Goal: Transaction & Acquisition: Purchase product/service

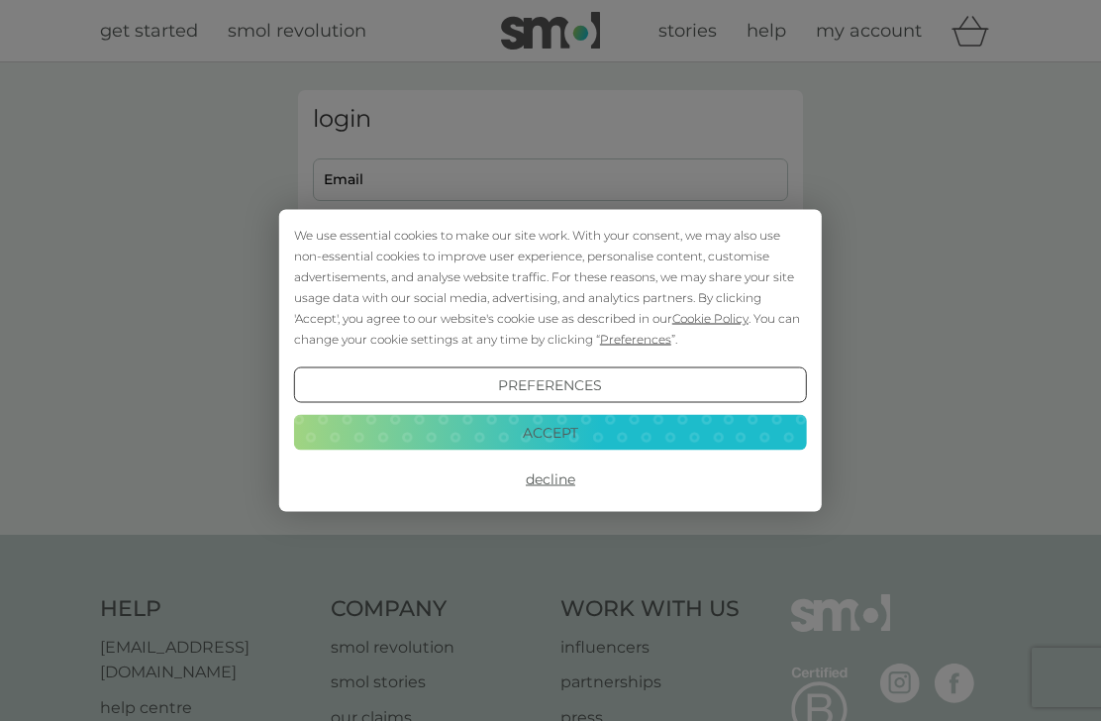
click at [554, 485] on button "Decline" at bounding box center [550, 479] width 513 height 36
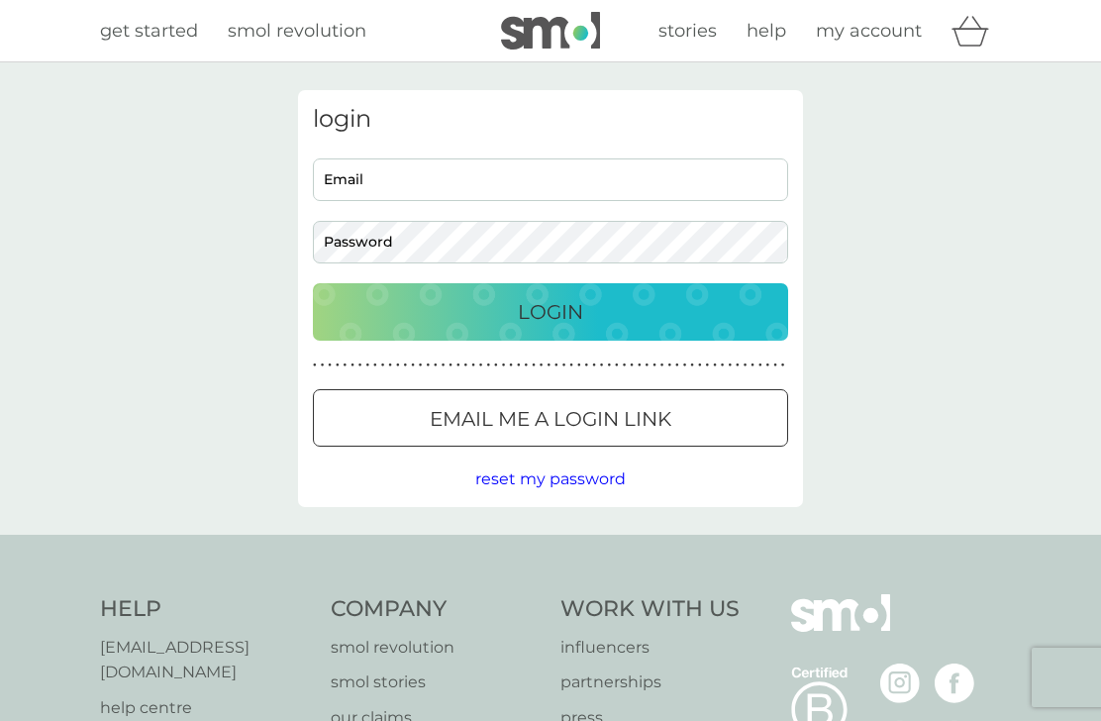
click at [351, 179] on input "Email" at bounding box center [550, 179] width 475 height 43
type input "wheelerjo765@yahoo.co.uk"
click at [551, 311] on button "Login" at bounding box center [550, 311] width 475 height 57
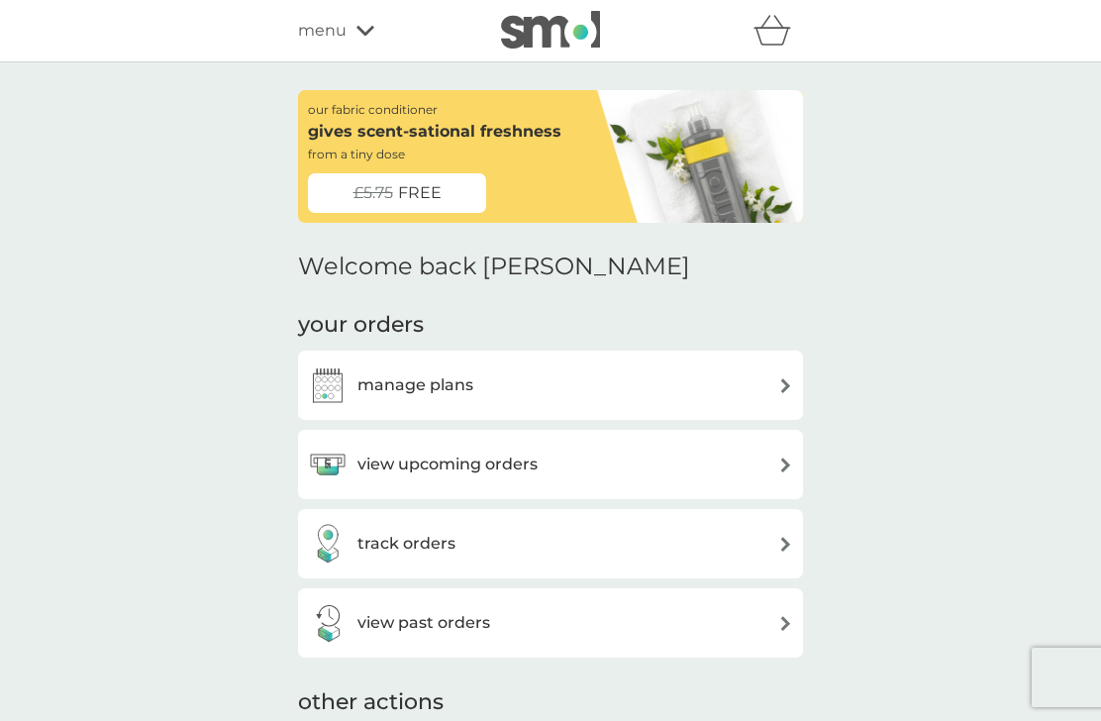
click at [787, 387] on img at bounding box center [785, 385] width 15 height 15
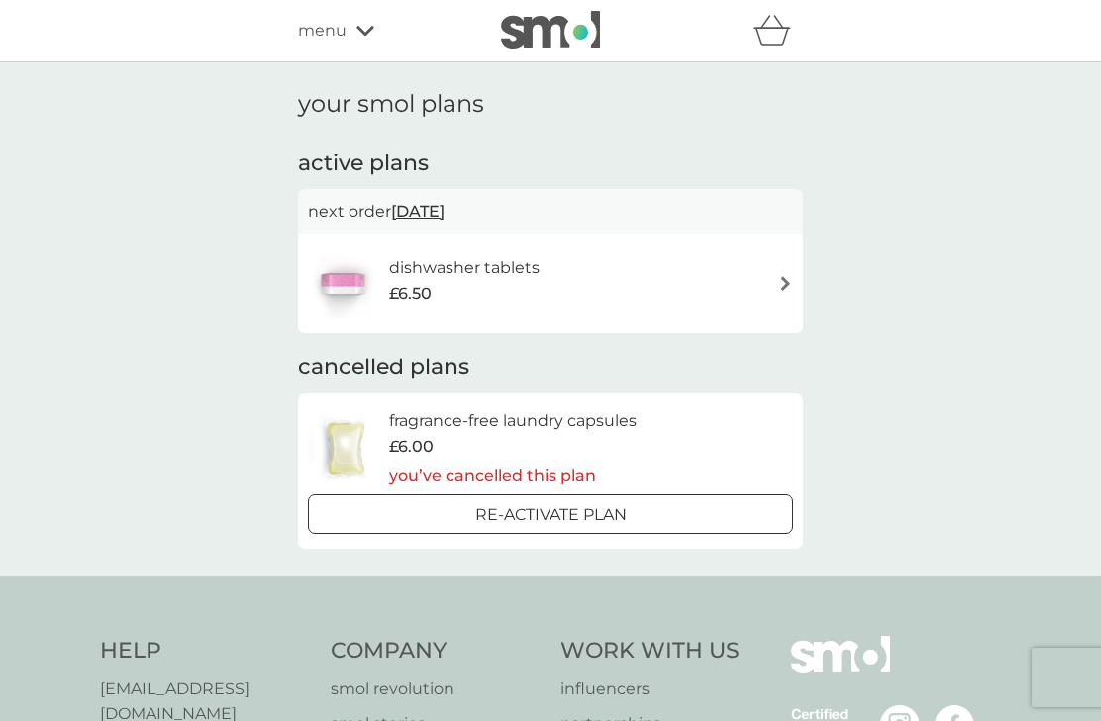
click at [362, 33] on icon at bounding box center [366, 31] width 18 height 10
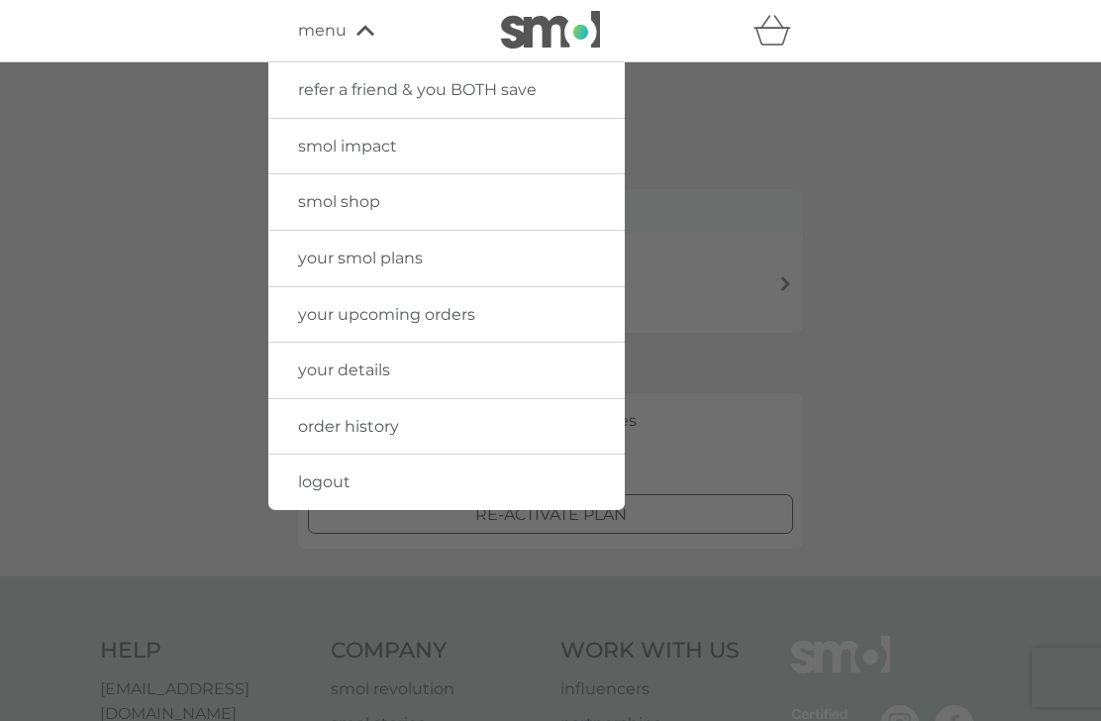
click at [343, 214] on link "smol shop" at bounding box center [446, 201] width 357 height 55
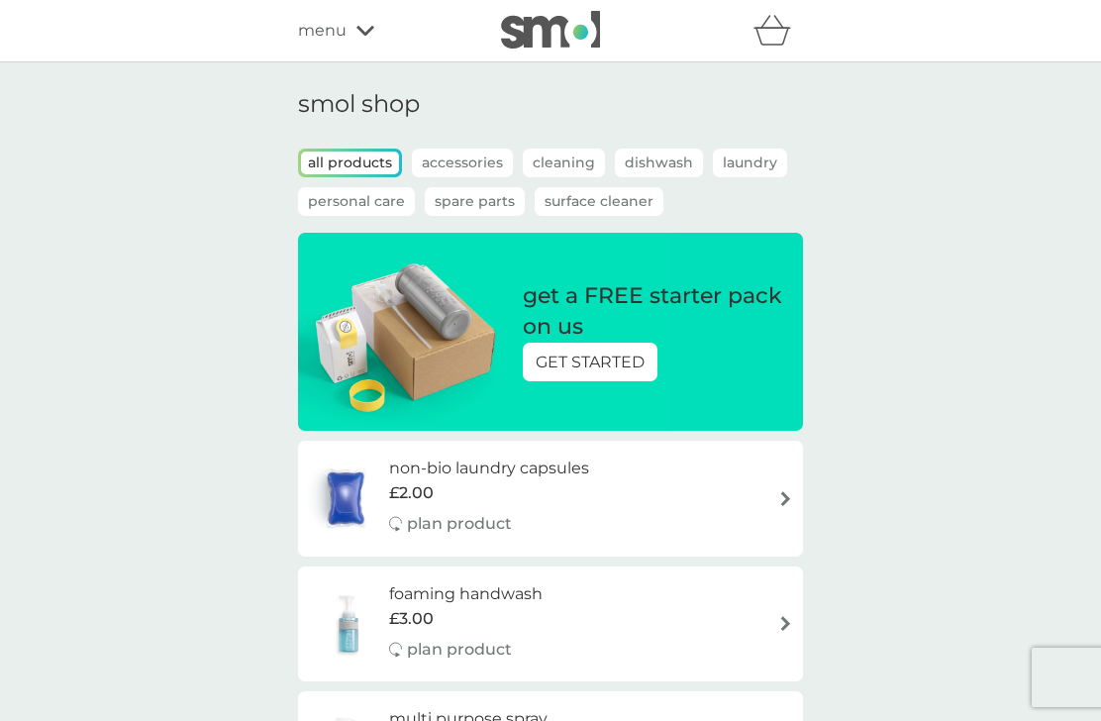
click at [354, 202] on p "Personal Care" at bounding box center [356, 201] width 117 height 29
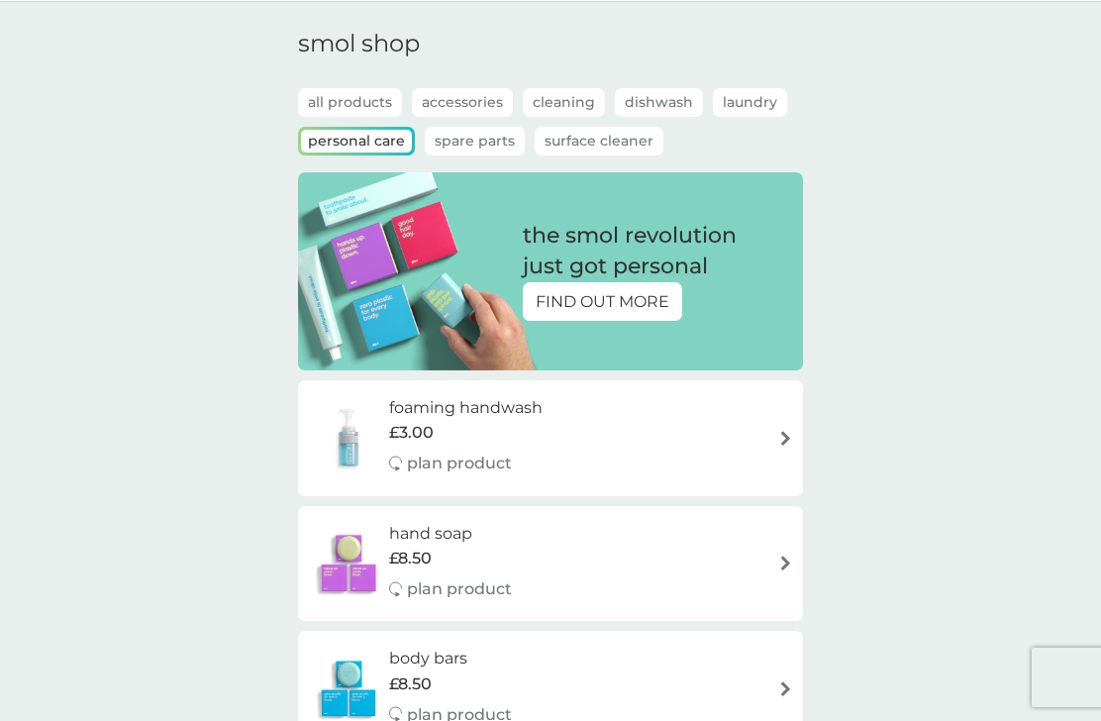
scroll to position [63, 0]
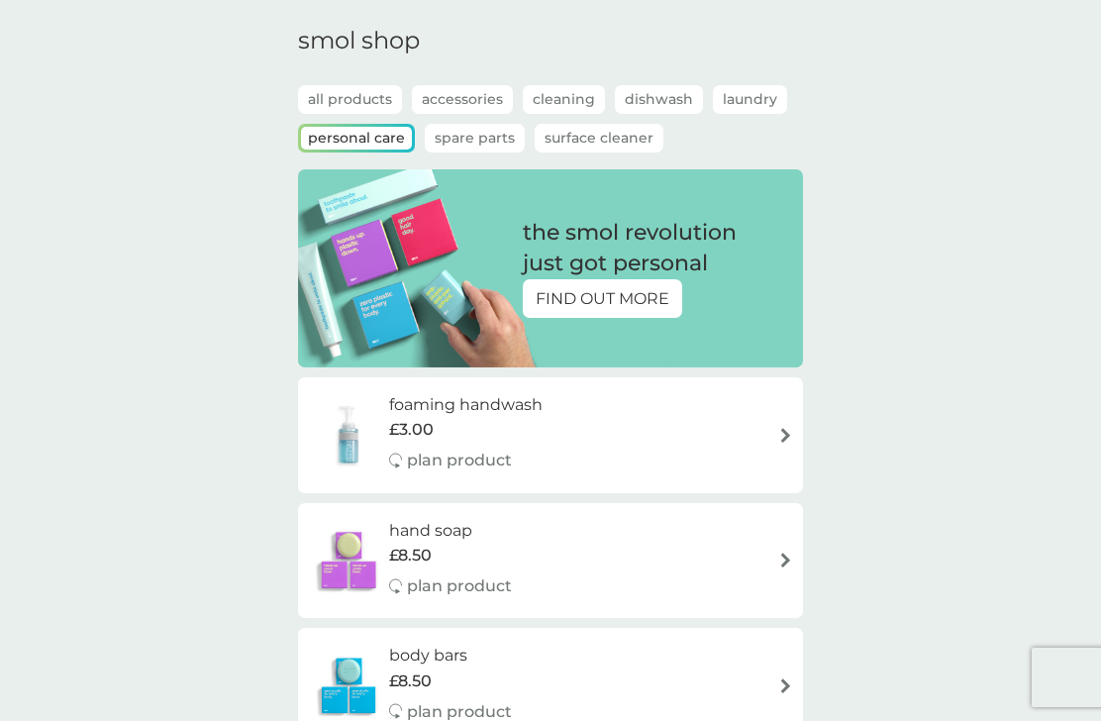
click at [356, 446] on img at bounding box center [348, 434] width 81 height 69
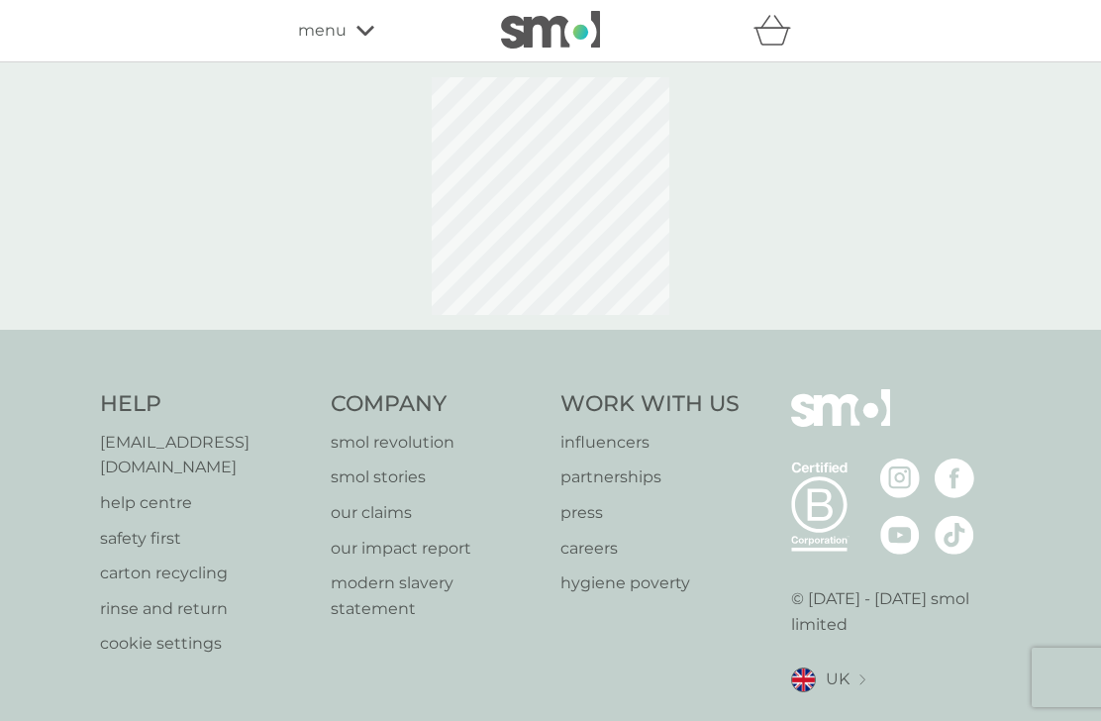
select select "119"
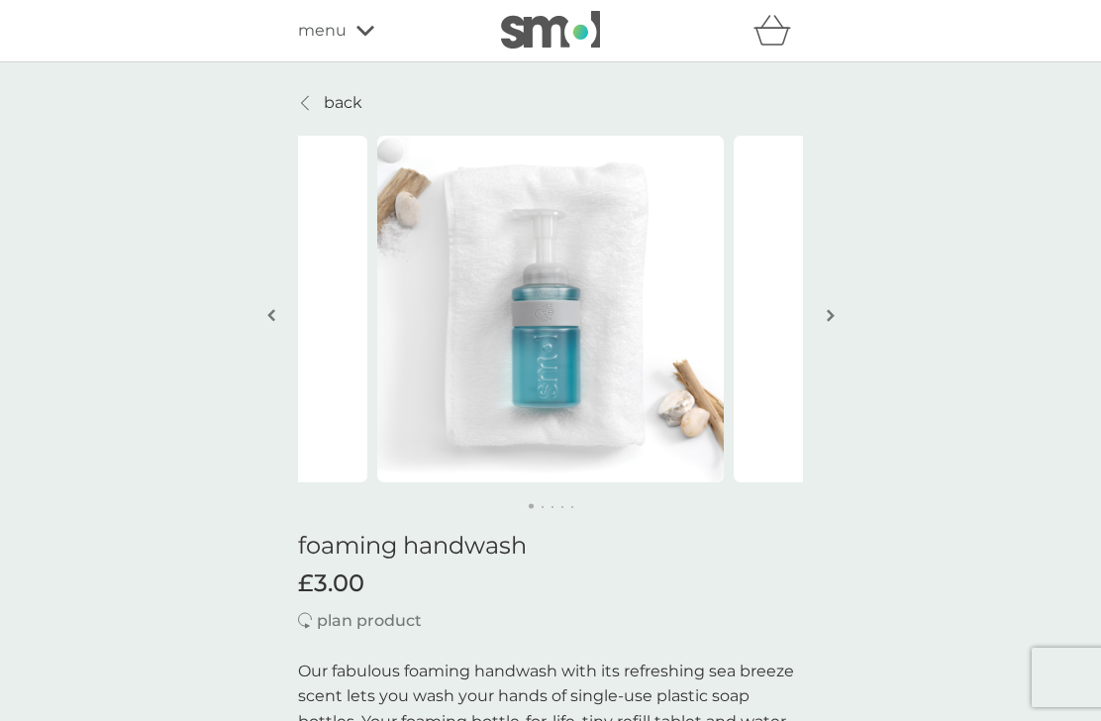
click at [369, 39] on div "menu" at bounding box center [382, 31] width 168 height 26
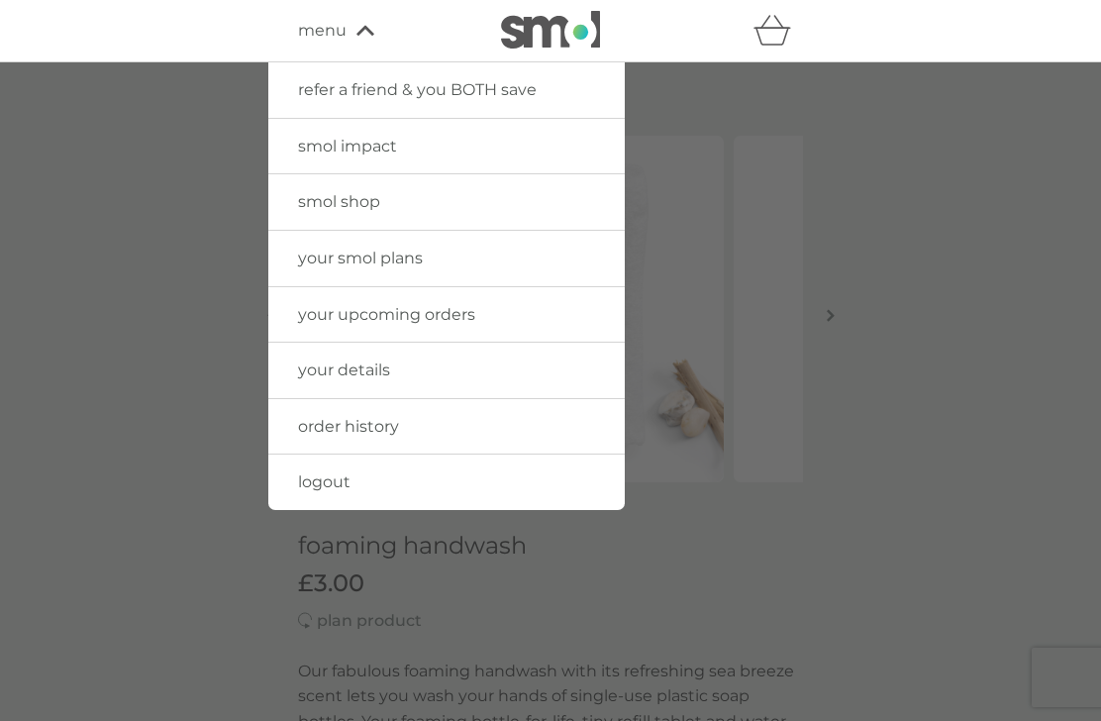
click at [370, 255] on span "your smol plans" at bounding box center [360, 258] width 125 height 19
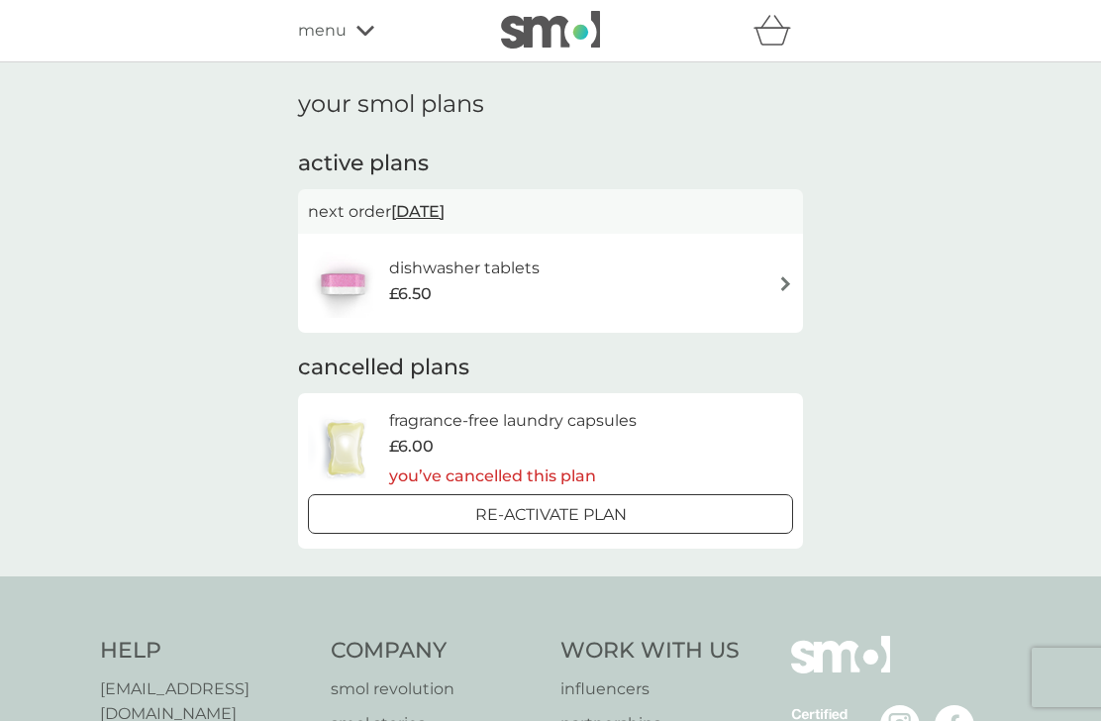
click at [362, 32] on icon at bounding box center [366, 31] width 18 height 10
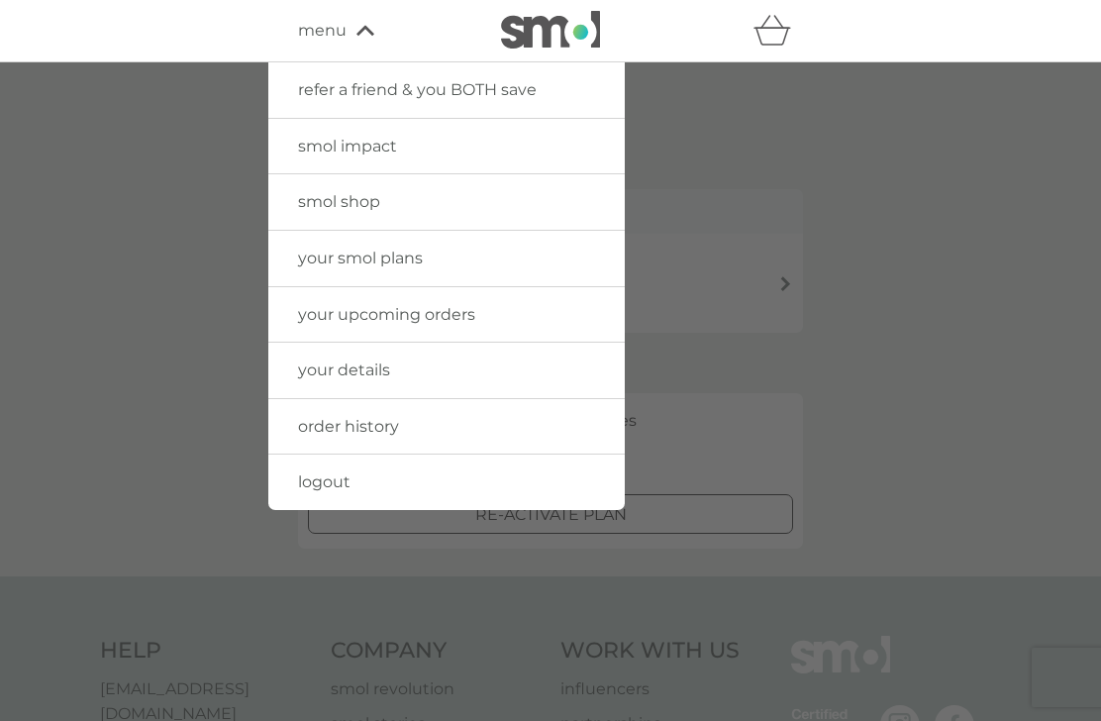
click at [334, 195] on span "smol shop" at bounding box center [339, 201] width 82 height 19
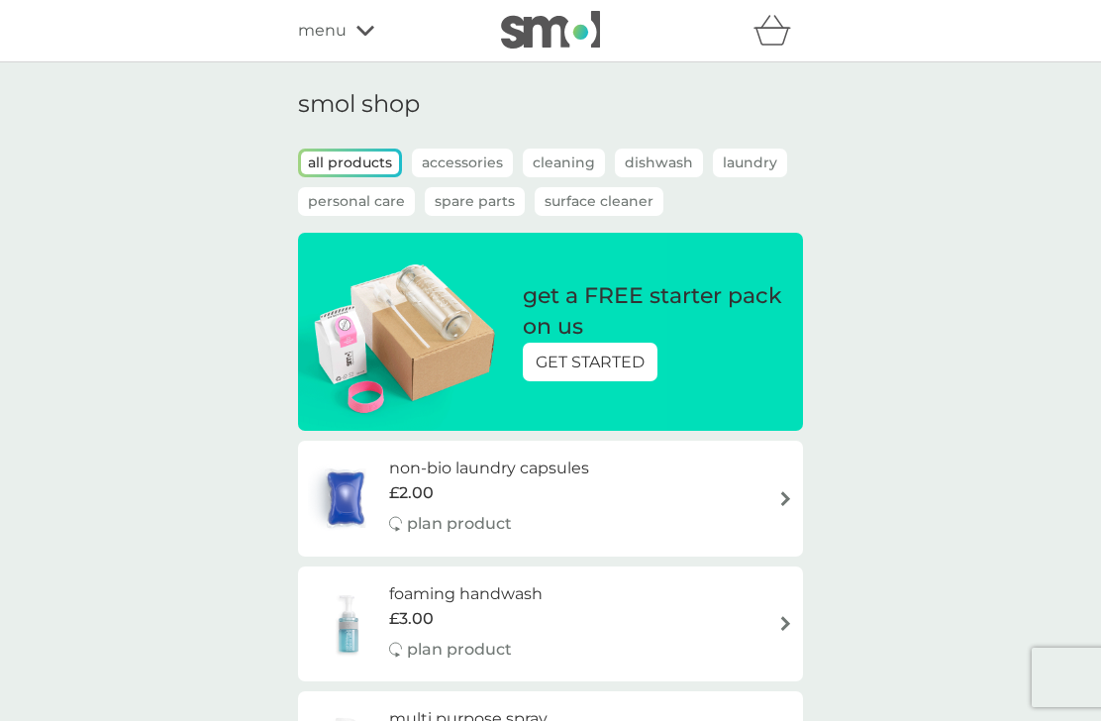
click at [596, 327] on p "get a FREE starter pack on us" at bounding box center [653, 311] width 260 height 61
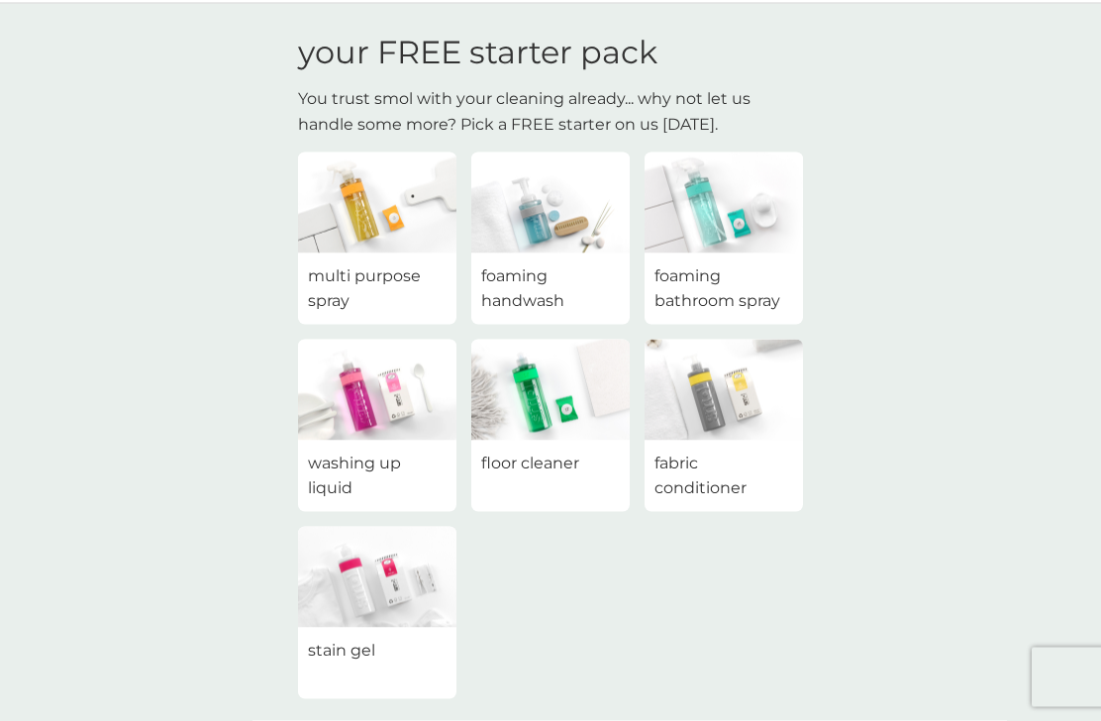
scroll to position [59, 0]
click at [534, 249] on img at bounding box center [550, 202] width 158 height 101
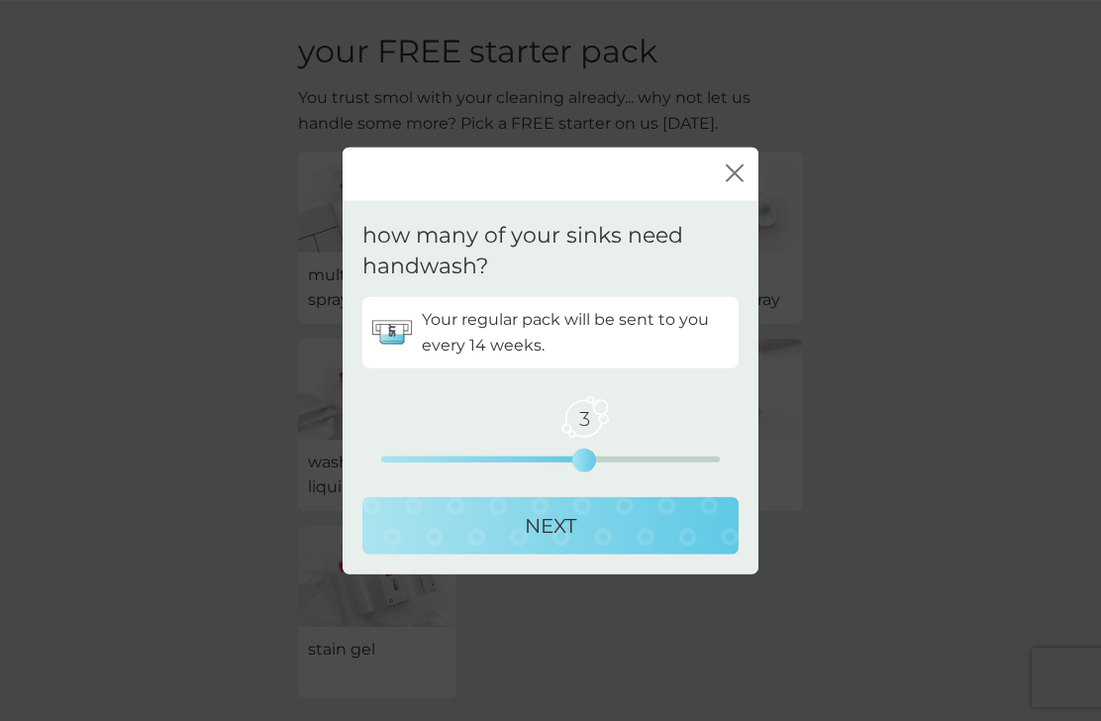
click at [548, 541] on p "NEXT" at bounding box center [550, 525] width 51 height 32
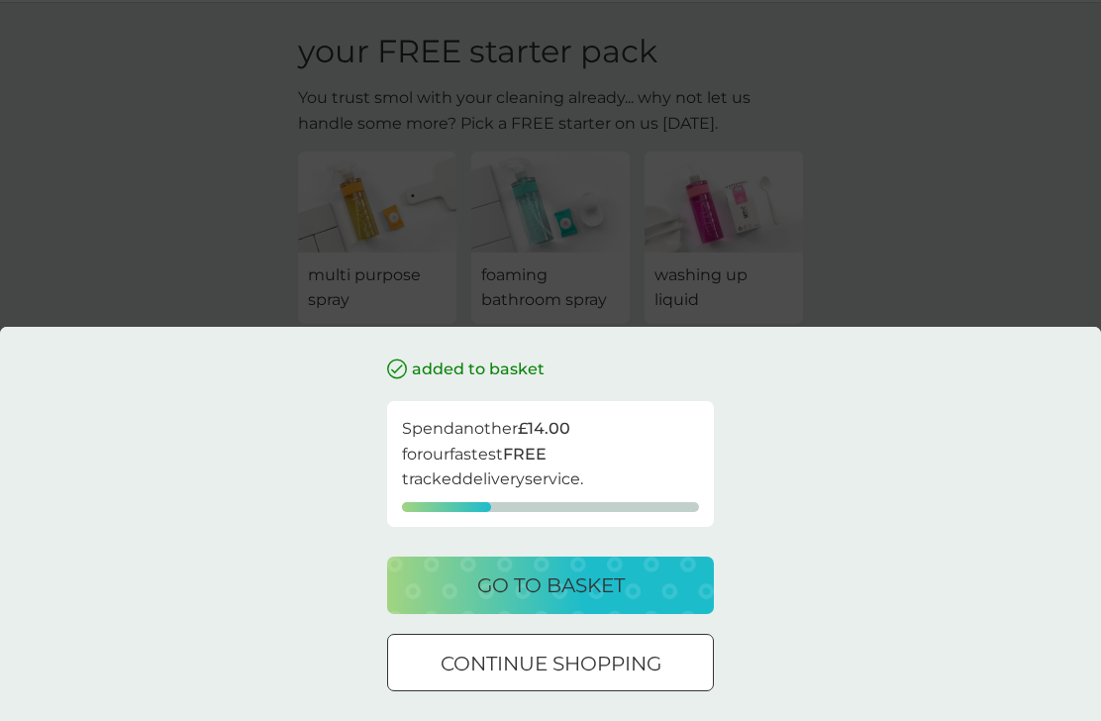
click at [560, 674] on div at bounding box center [550, 664] width 71 height 21
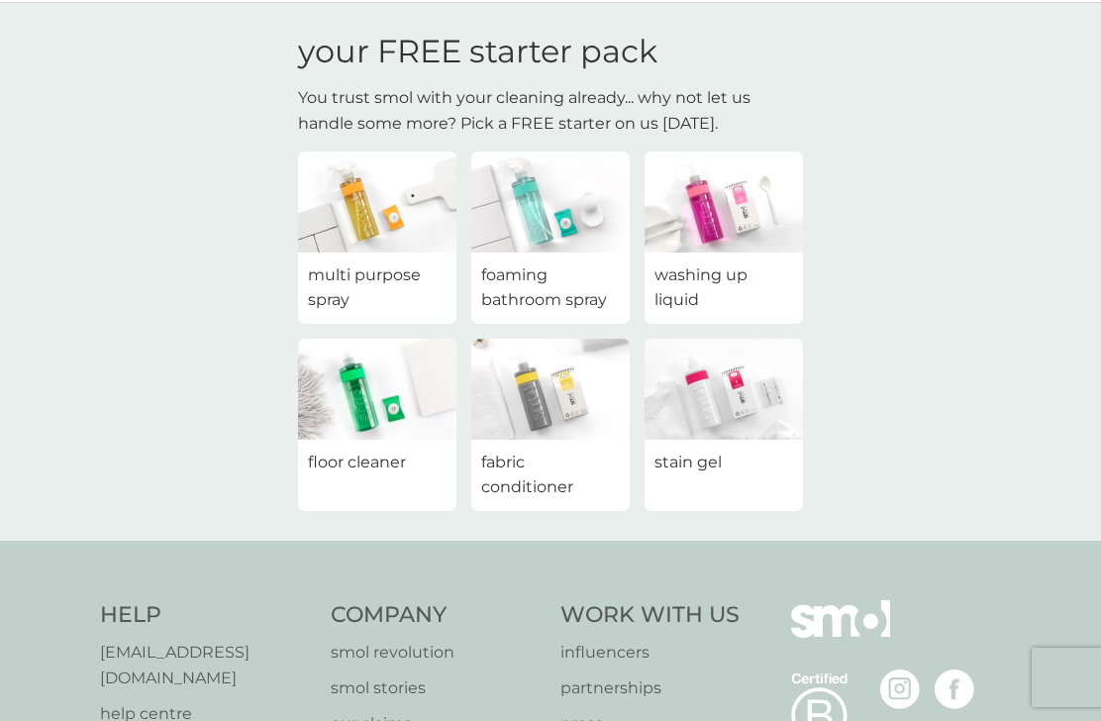
click at [559, 451] on span "fabric conditioner" at bounding box center [550, 475] width 139 height 51
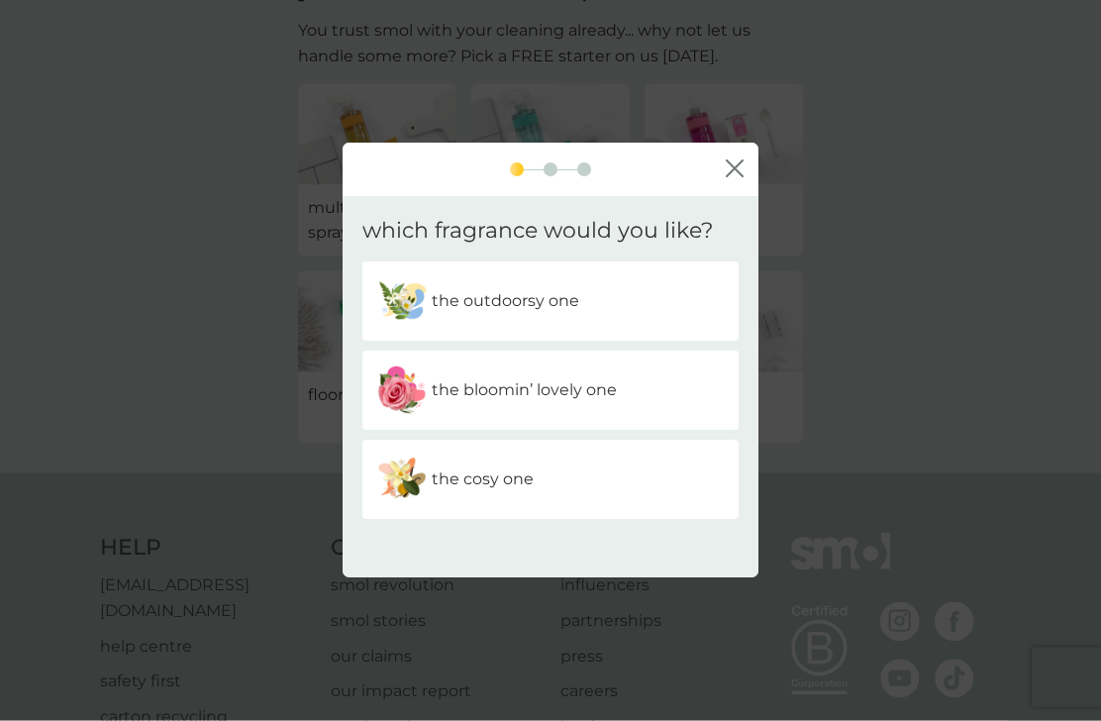
click at [494, 493] on p "the cosy one" at bounding box center [483, 480] width 102 height 26
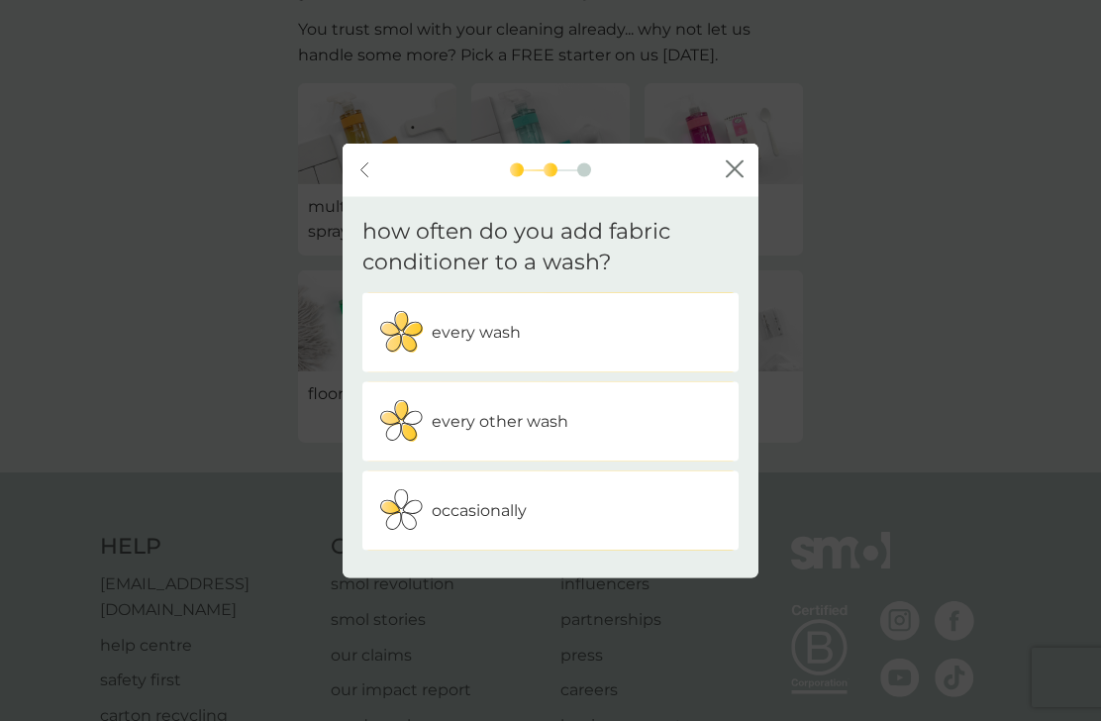
click at [743, 191] on div "back close" at bounding box center [551, 170] width 416 height 53
click at [740, 176] on icon "close" at bounding box center [739, 168] width 8 height 16
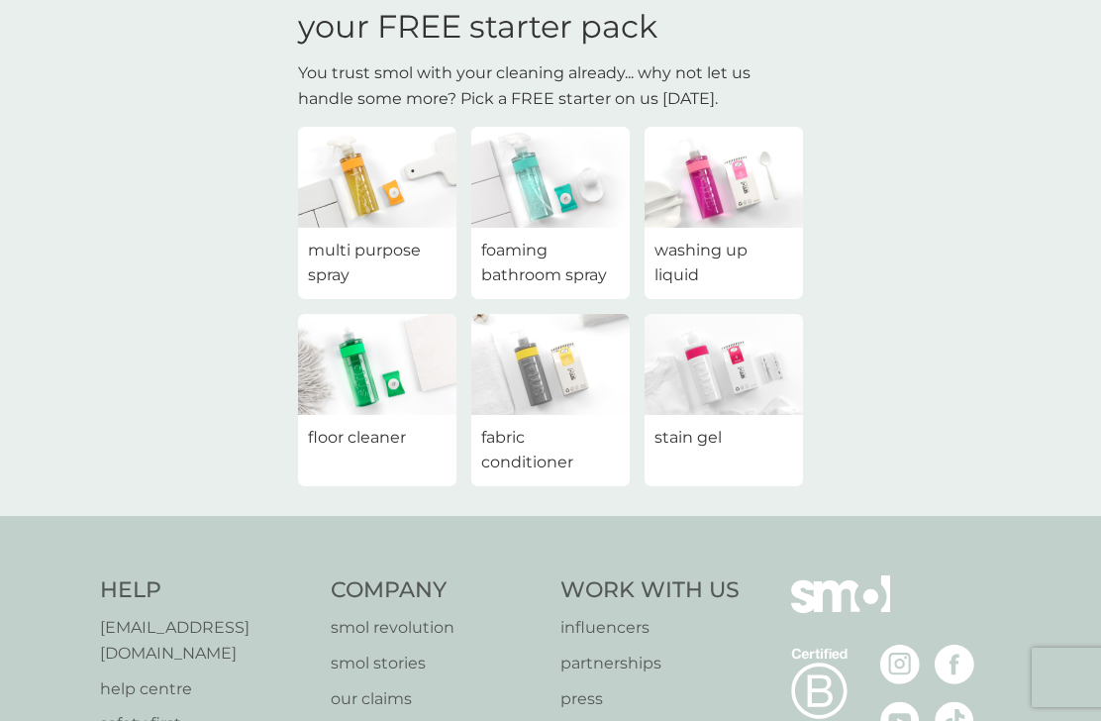
scroll to position [0, 0]
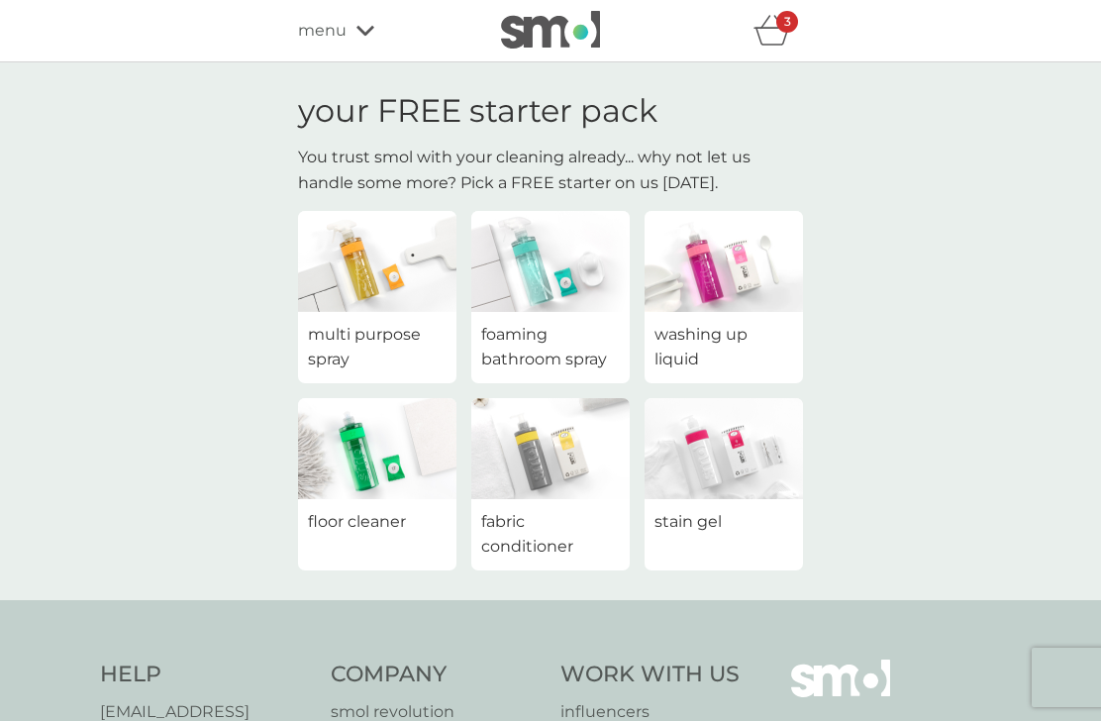
click at [788, 34] on icon "basket" at bounding box center [773, 30] width 38 height 31
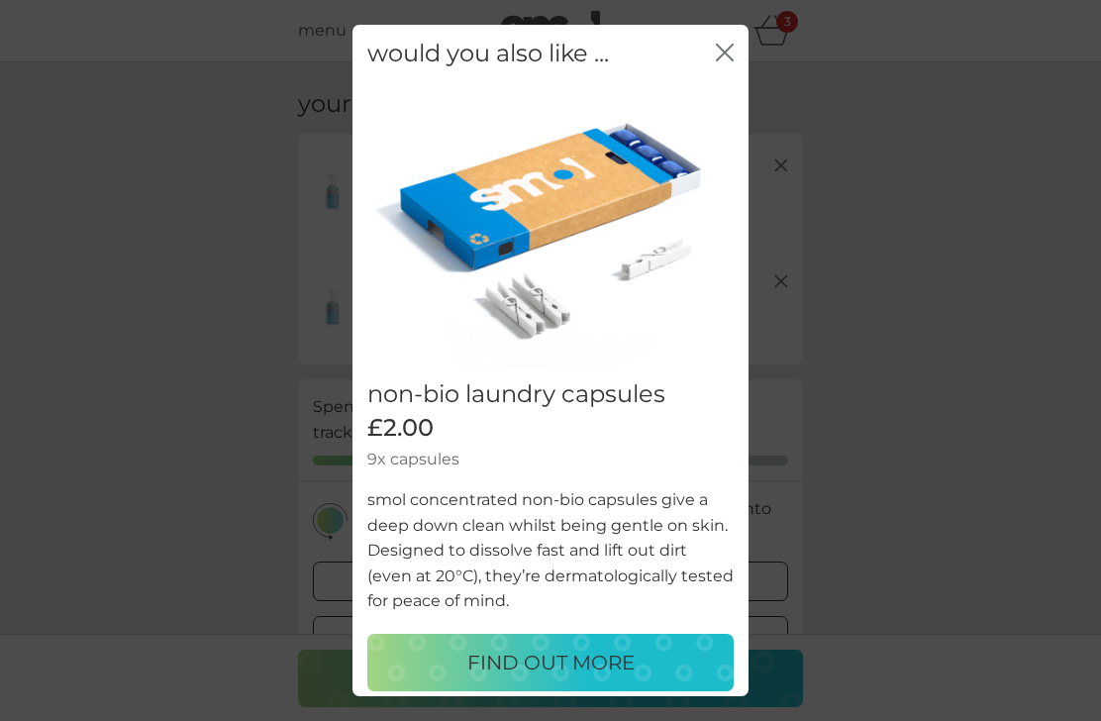
click at [720, 49] on icon "close" at bounding box center [725, 53] width 18 height 18
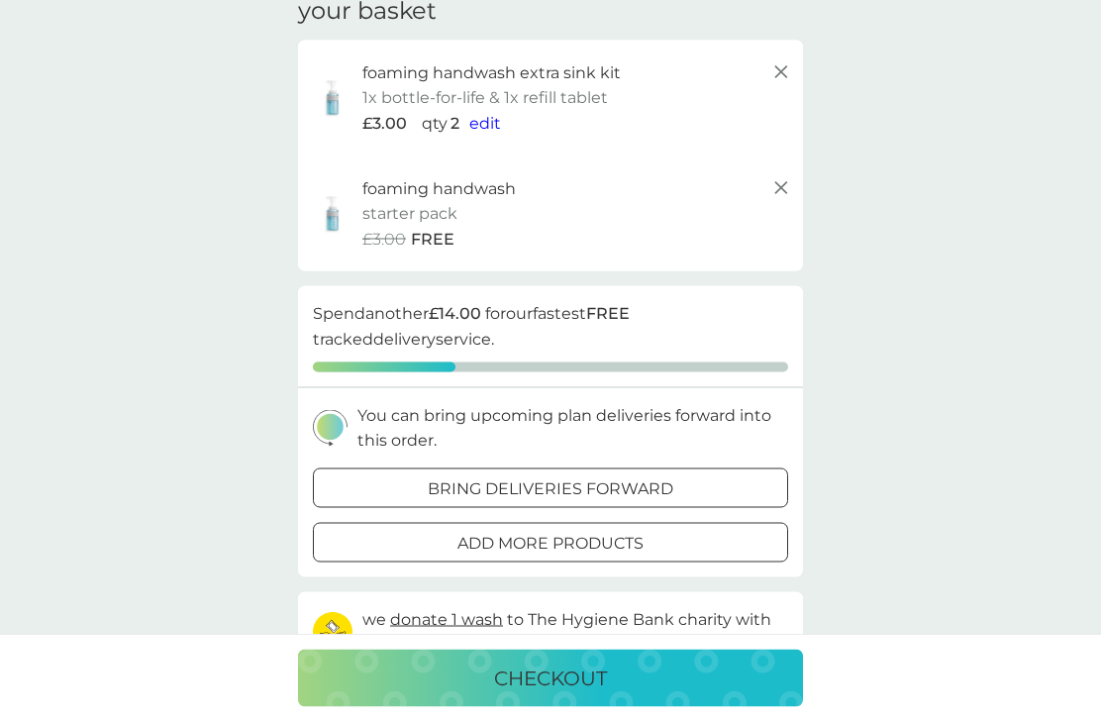
scroll to position [94, 0]
click at [560, 486] on div at bounding box center [550, 487] width 71 height 21
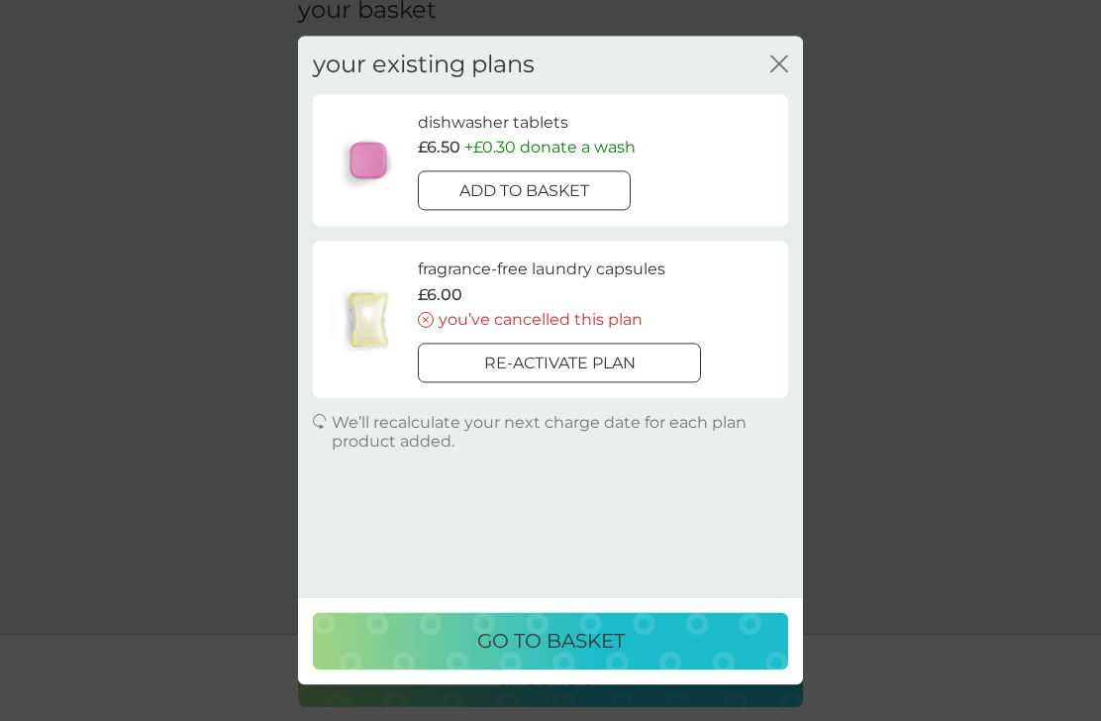
click at [553, 658] on p "go to basket" at bounding box center [551, 642] width 148 height 32
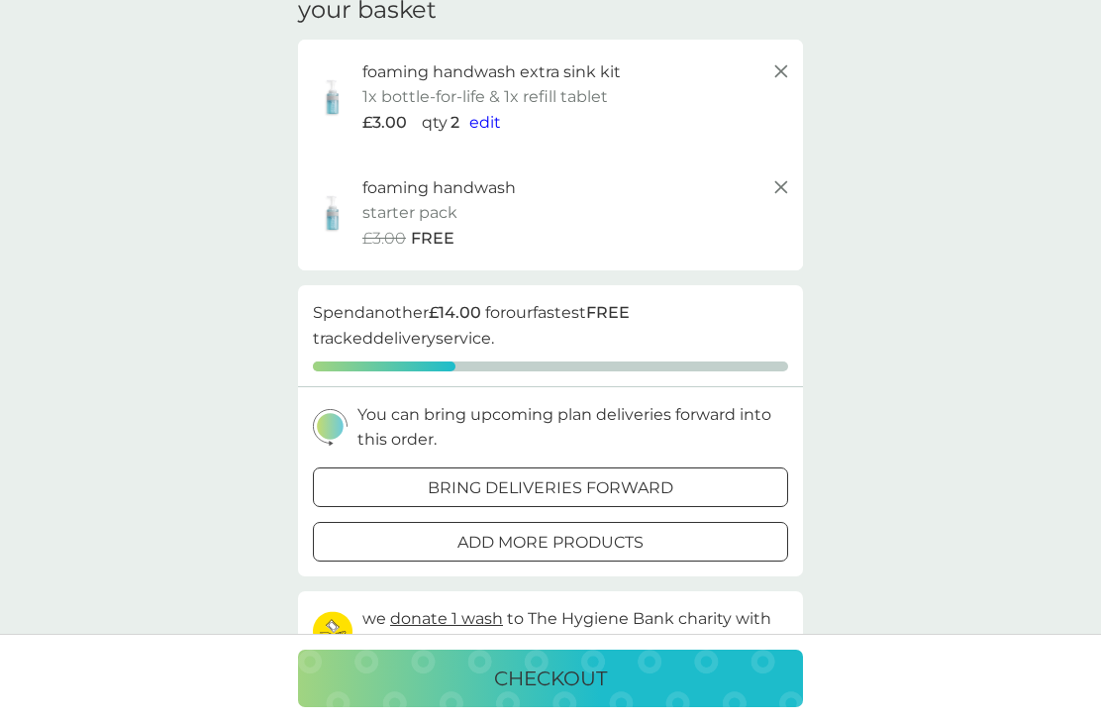
click at [486, 127] on span "edit" at bounding box center [485, 122] width 32 height 19
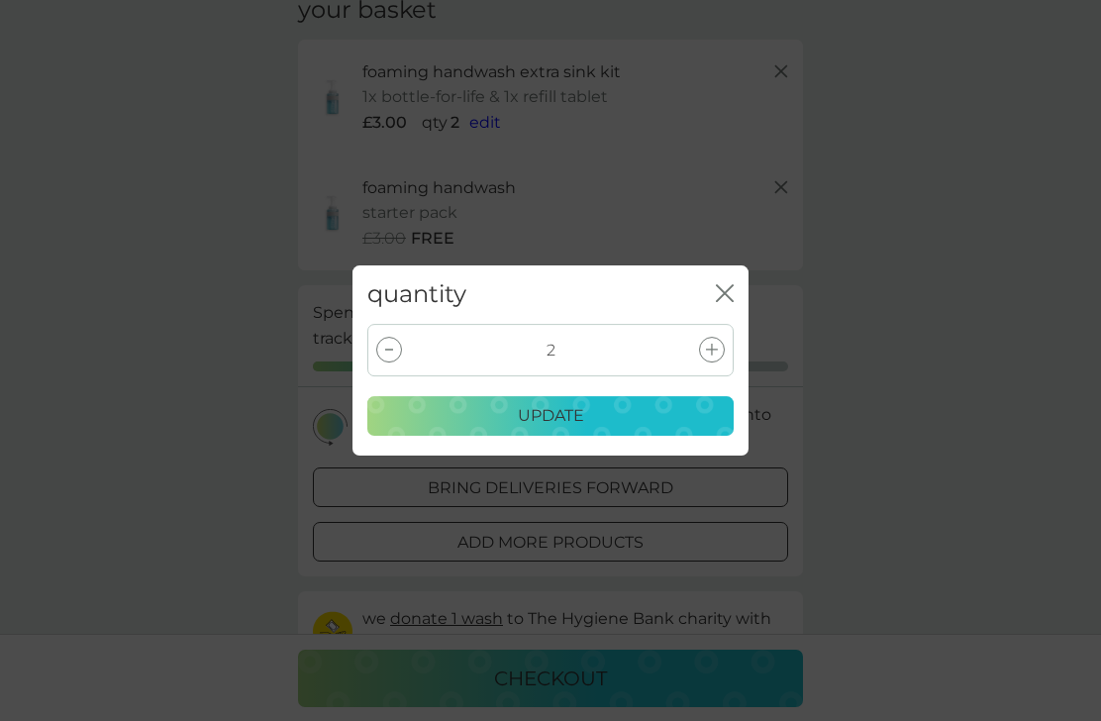
click at [380, 362] on div at bounding box center [389, 350] width 26 height 26
click at [540, 429] on p "update" at bounding box center [551, 416] width 66 height 26
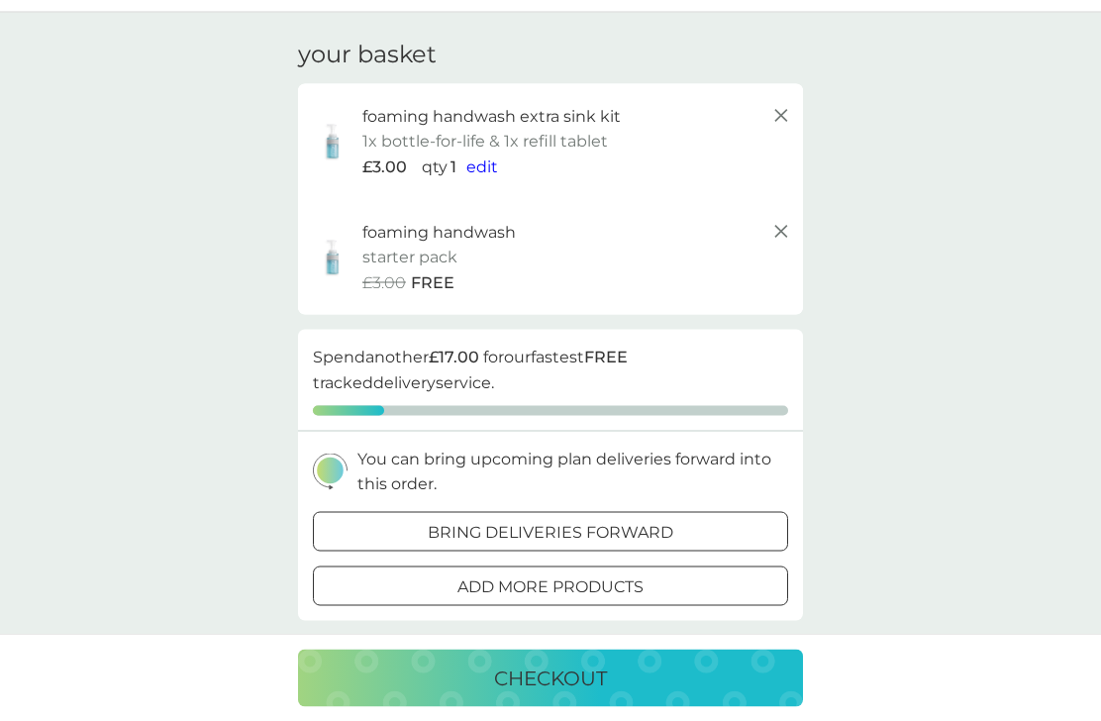
scroll to position [0, 0]
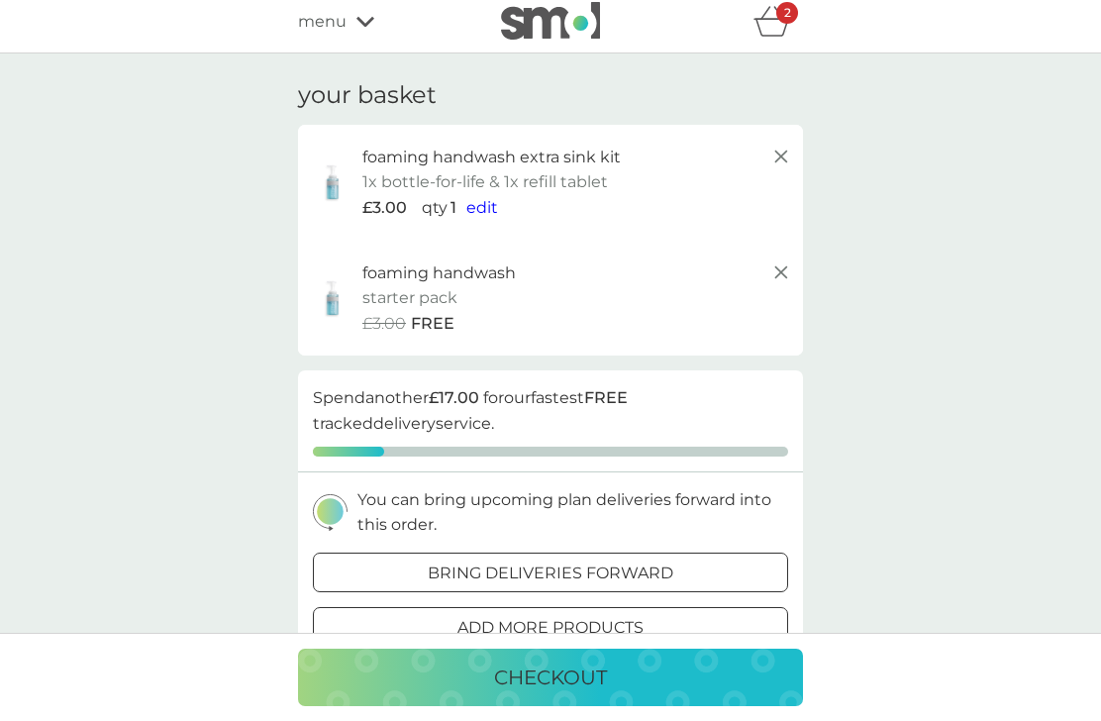
click at [526, 572] on div at bounding box center [526, 571] width 1 height 1
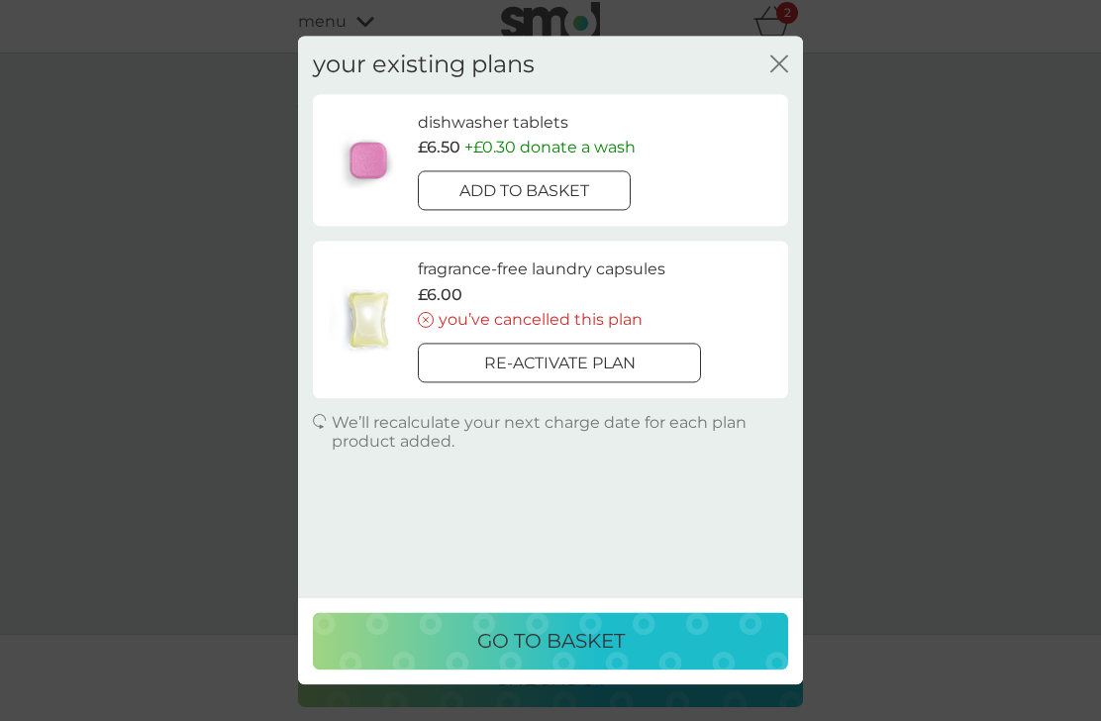
click at [531, 181] on div at bounding box center [523, 191] width 71 height 21
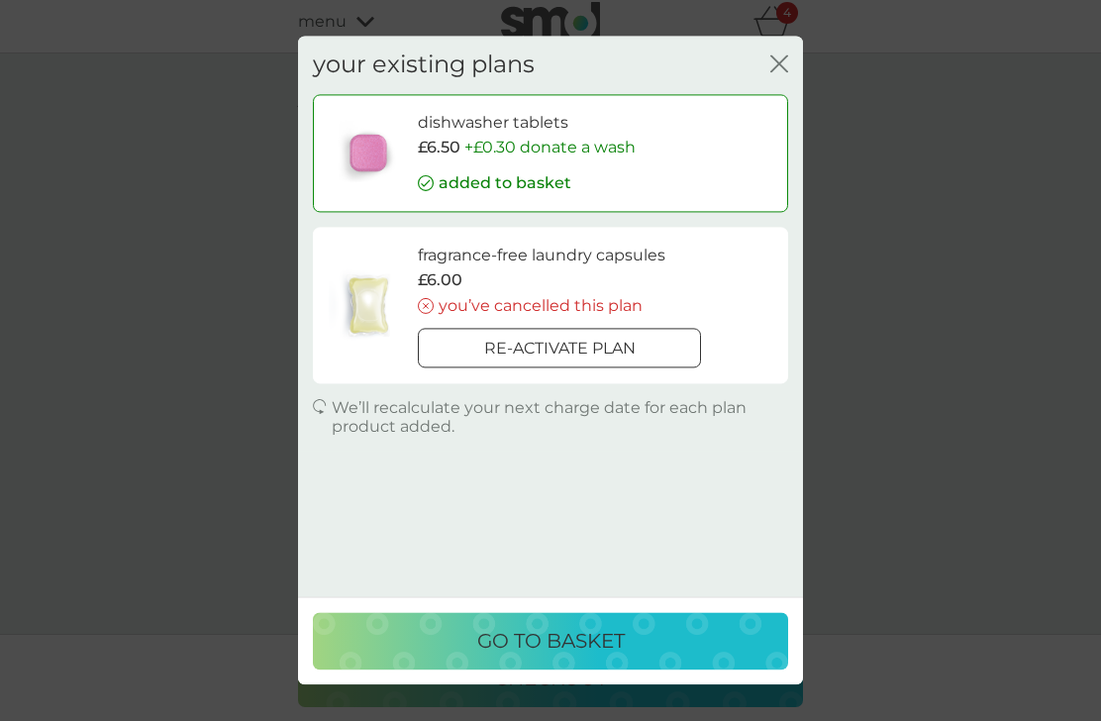
click at [542, 658] on p "go to basket" at bounding box center [551, 642] width 148 height 32
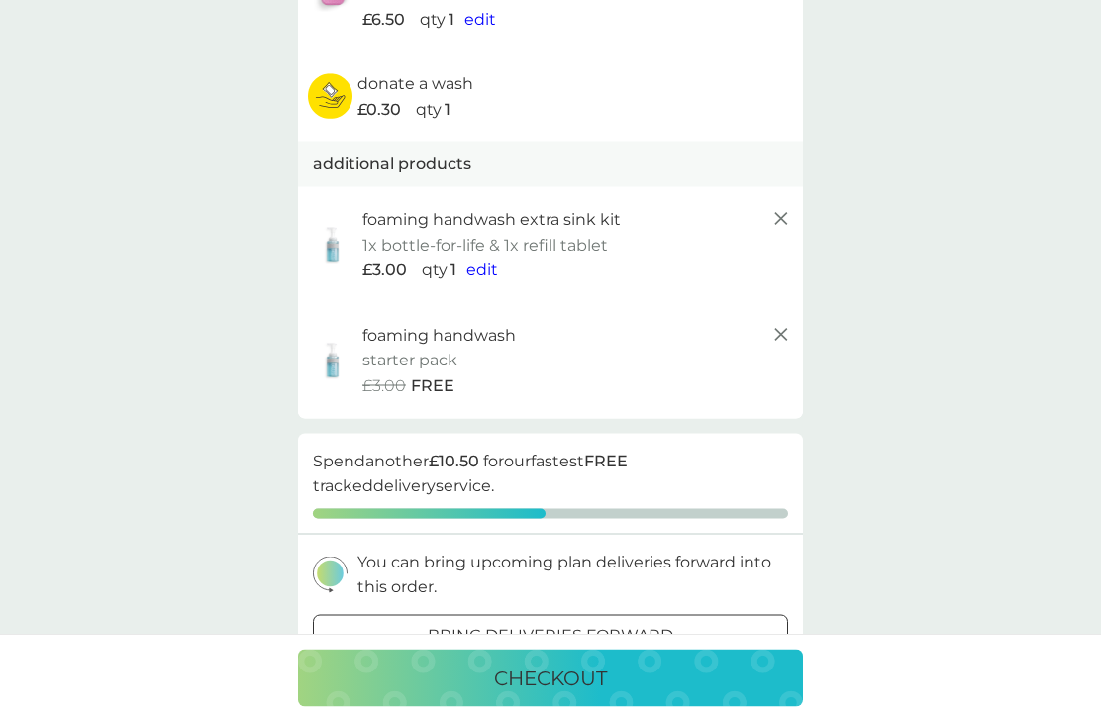
scroll to position [242, 0]
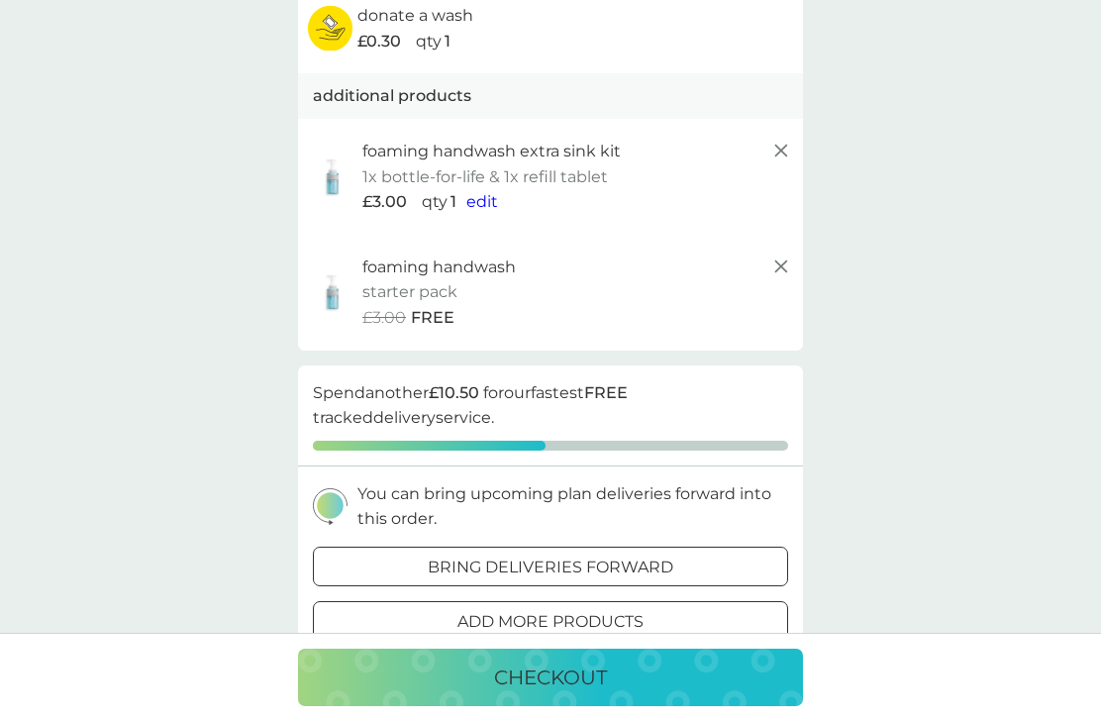
click at [779, 150] on icon at bounding box center [781, 152] width 24 height 24
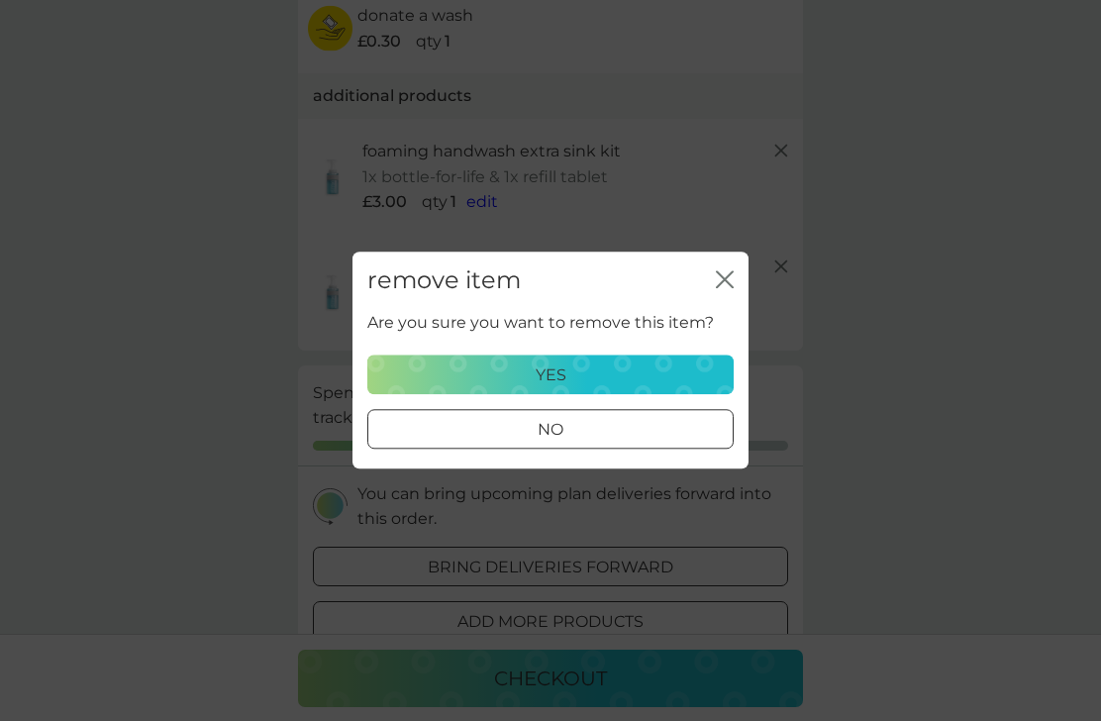
click at [562, 368] on p "yes" at bounding box center [551, 375] width 31 height 26
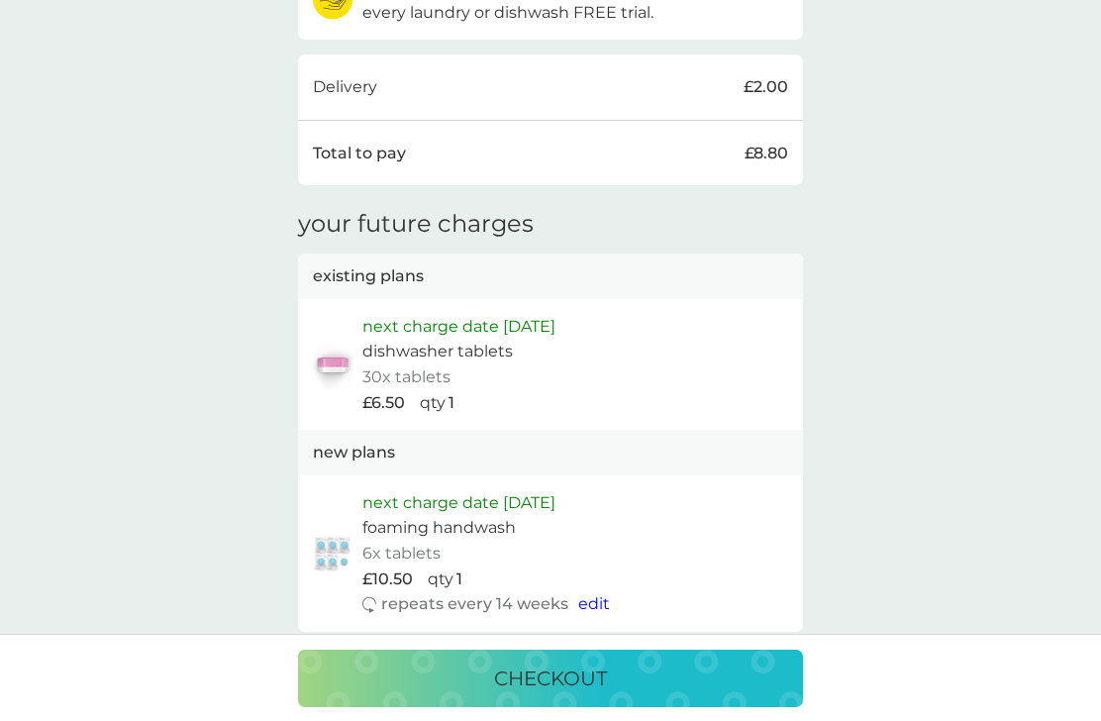
scroll to position [908, 0]
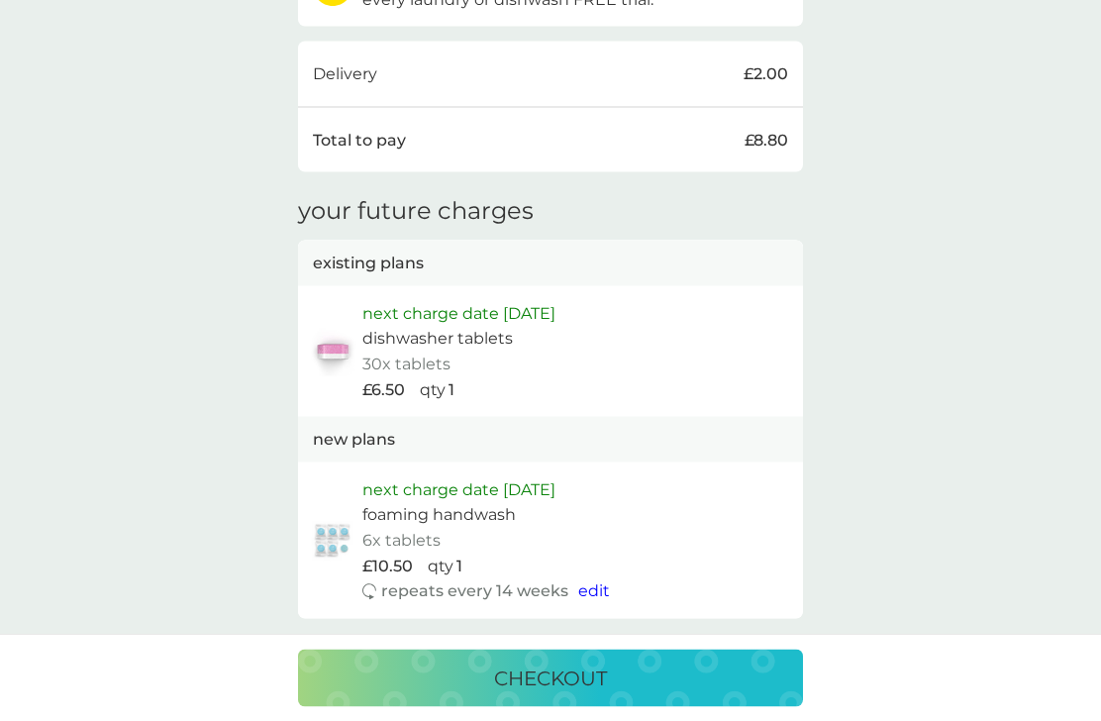
scroll to position [920, 0]
click at [553, 694] on p "checkout" at bounding box center [550, 679] width 113 height 32
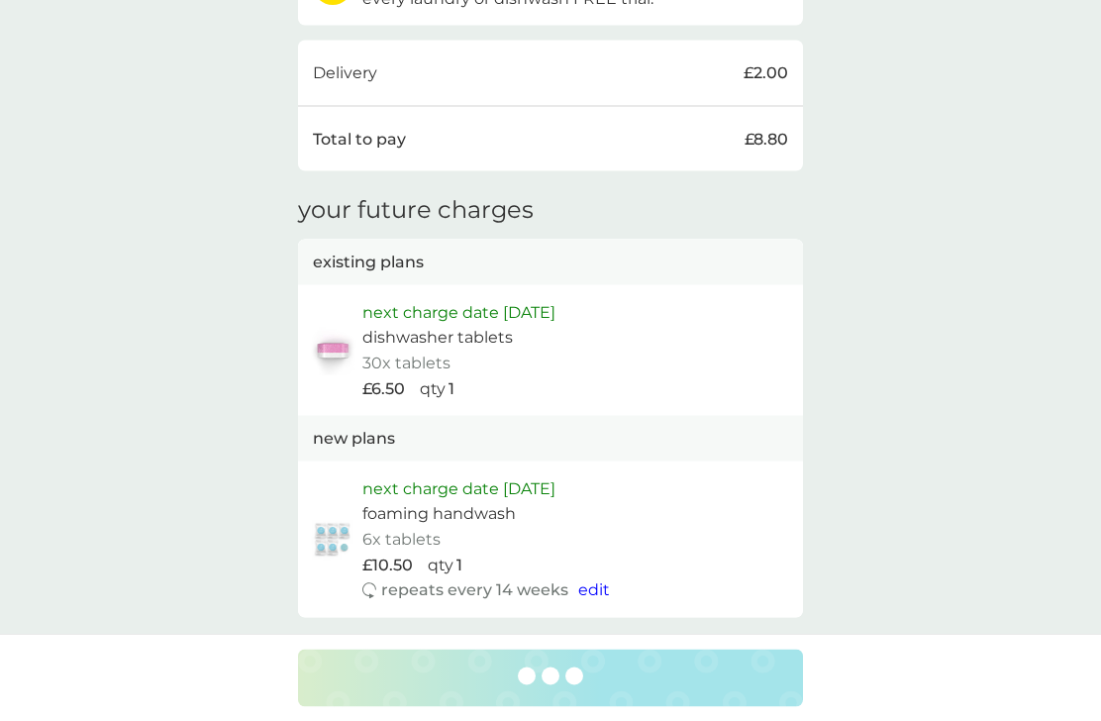
scroll to position [921, 0]
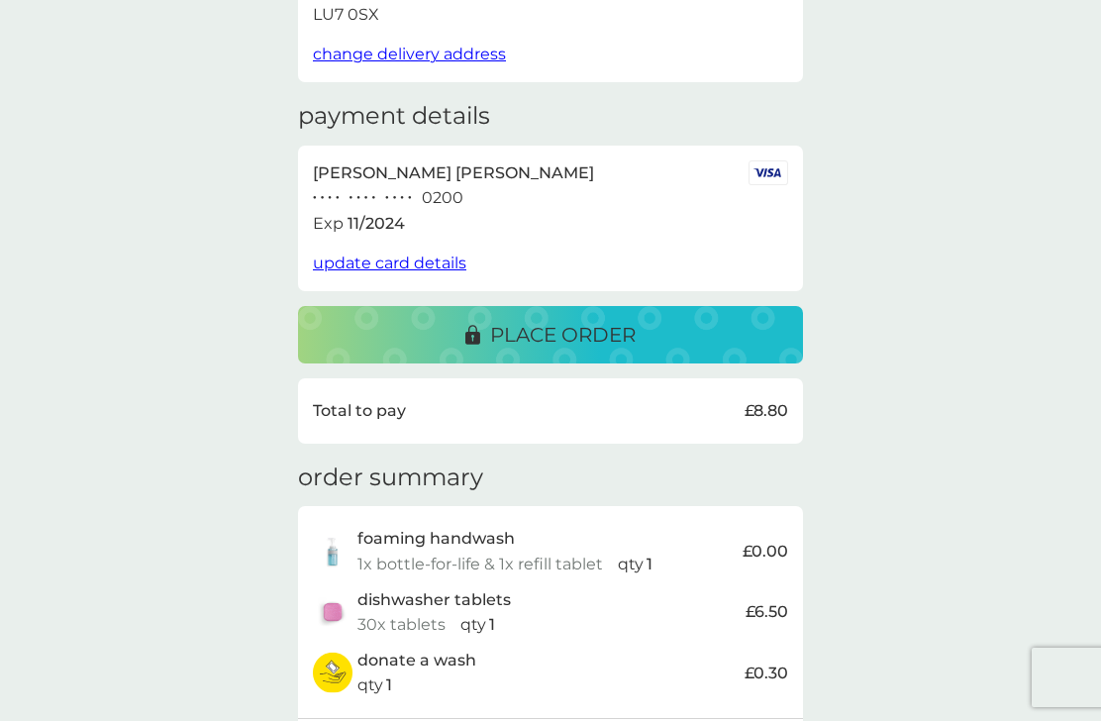
scroll to position [221, 0]
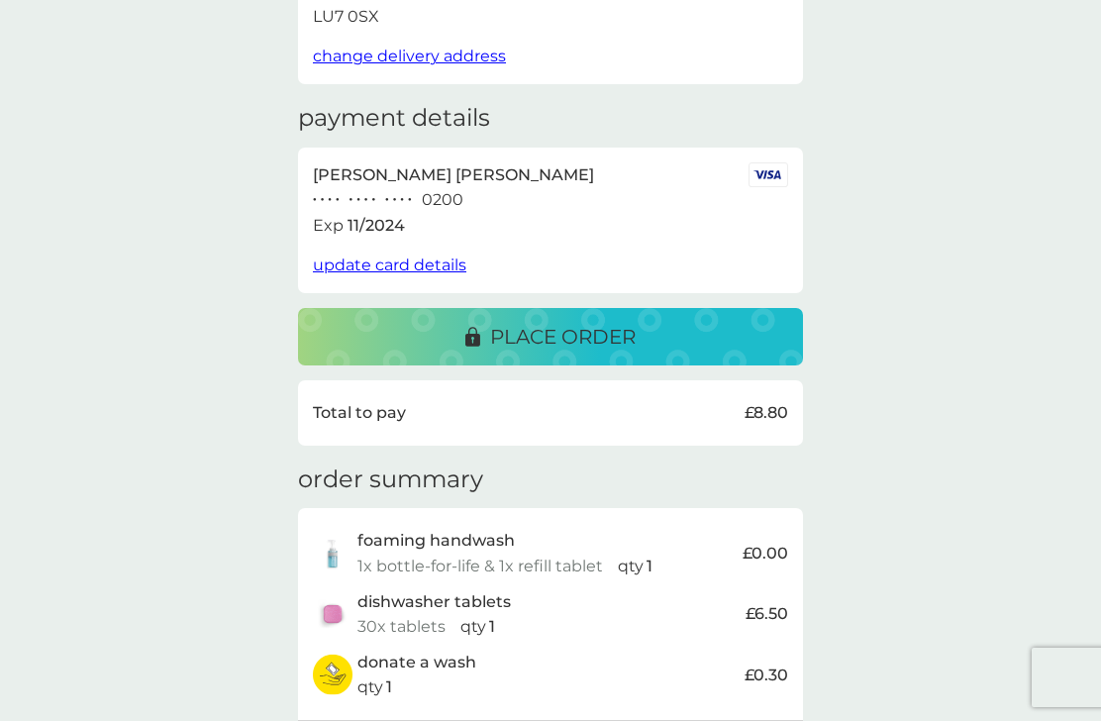
click at [354, 258] on span "update card details" at bounding box center [389, 264] width 153 height 19
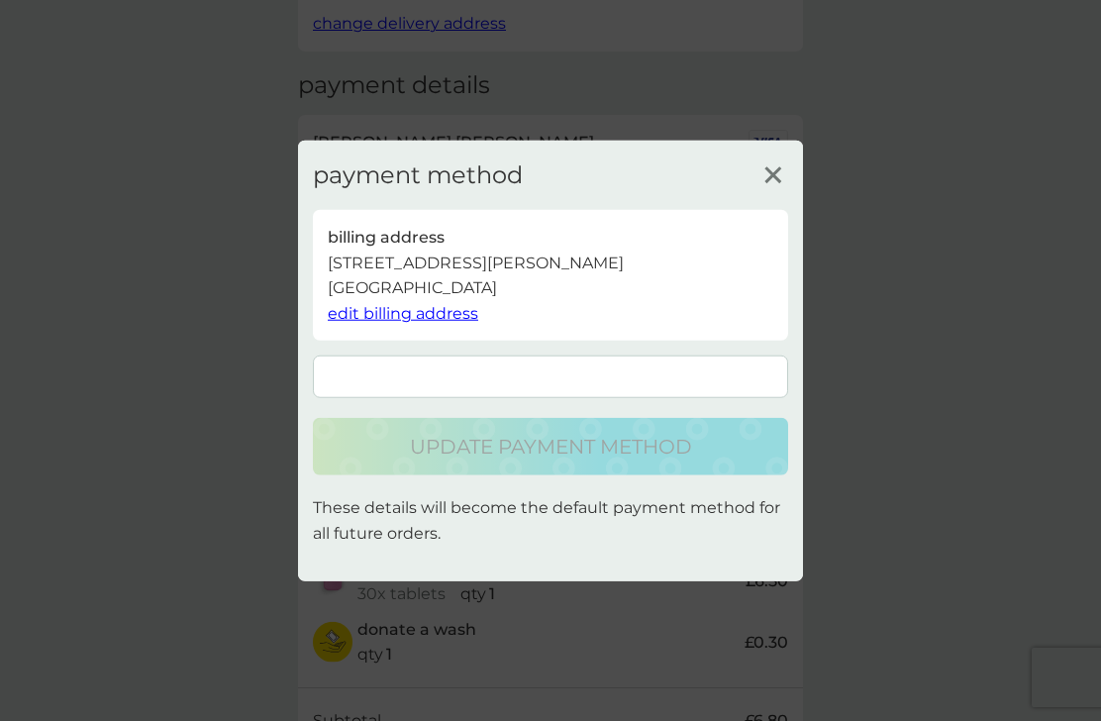
scroll to position [253, 0]
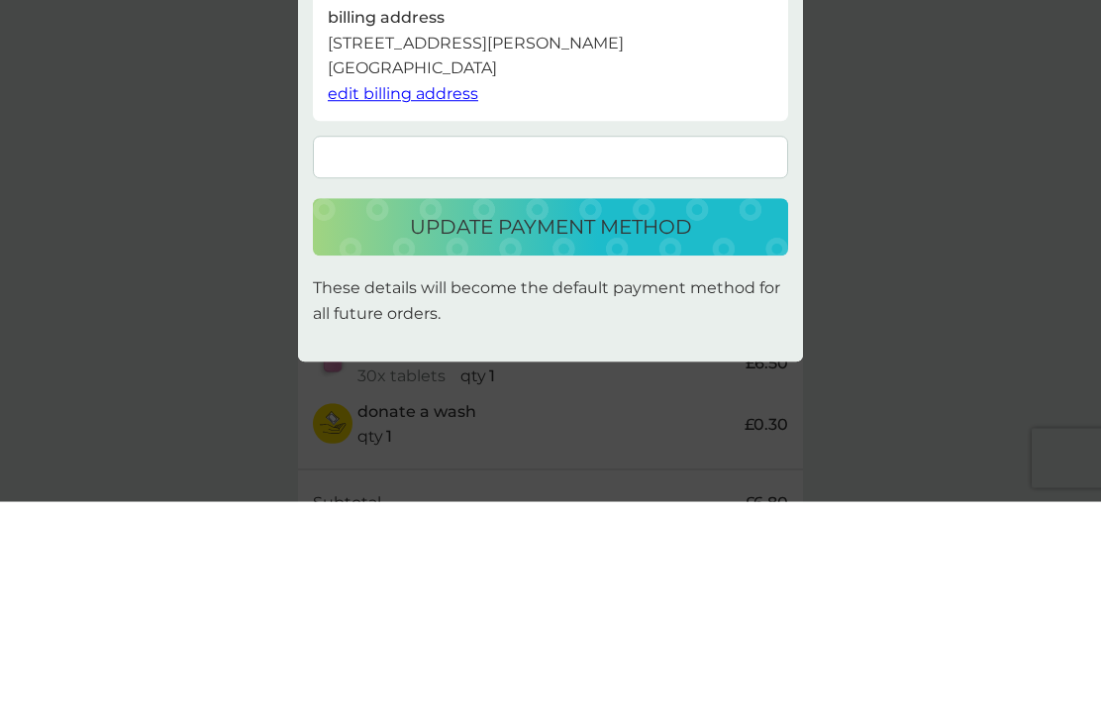
click at [558, 431] on p "update payment method" at bounding box center [551, 447] width 282 height 32
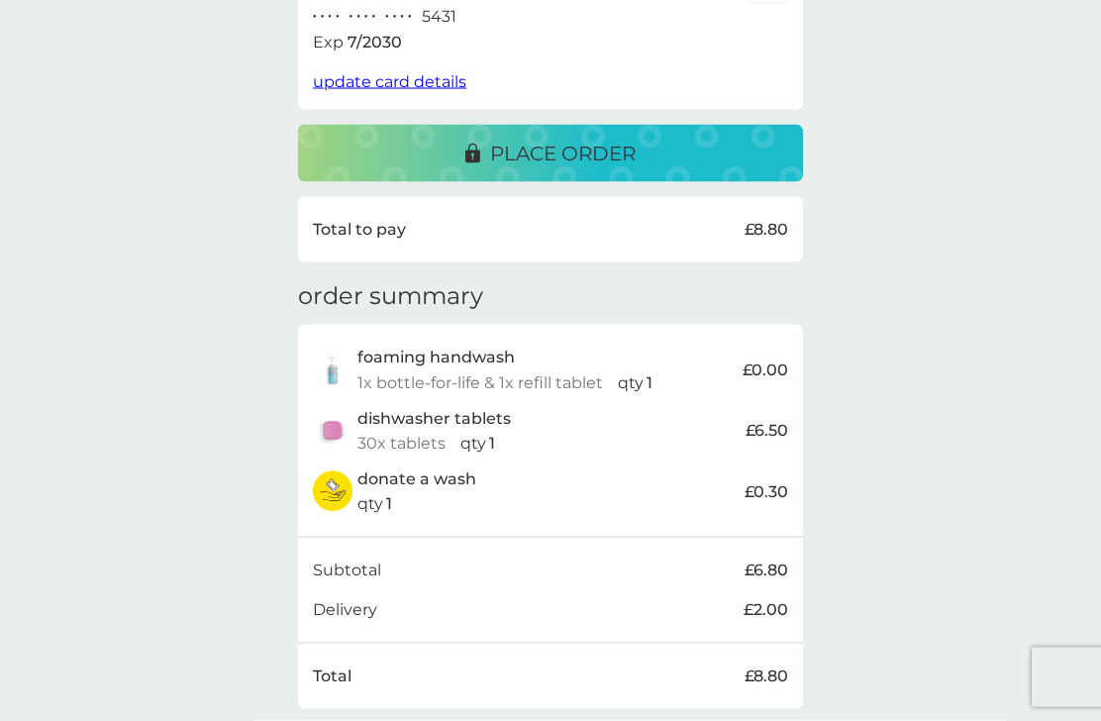
scroll to position [406, 0]
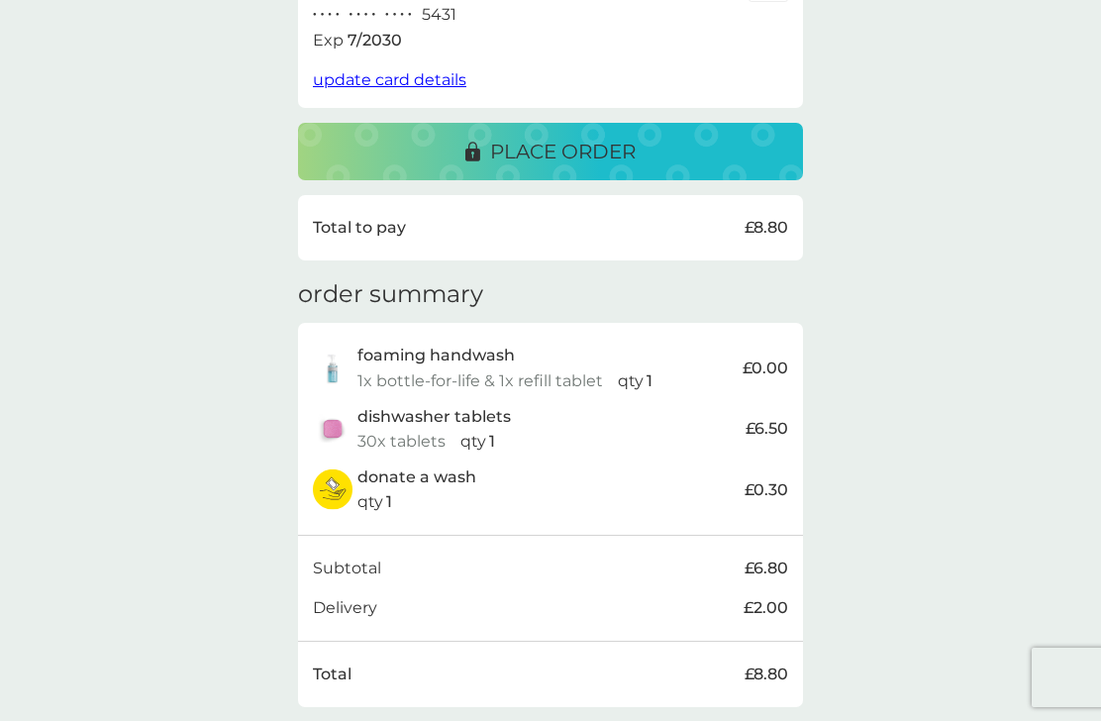
click at [543, 140] on p "place order" at bounding box center [563, 152] width 146 height 32
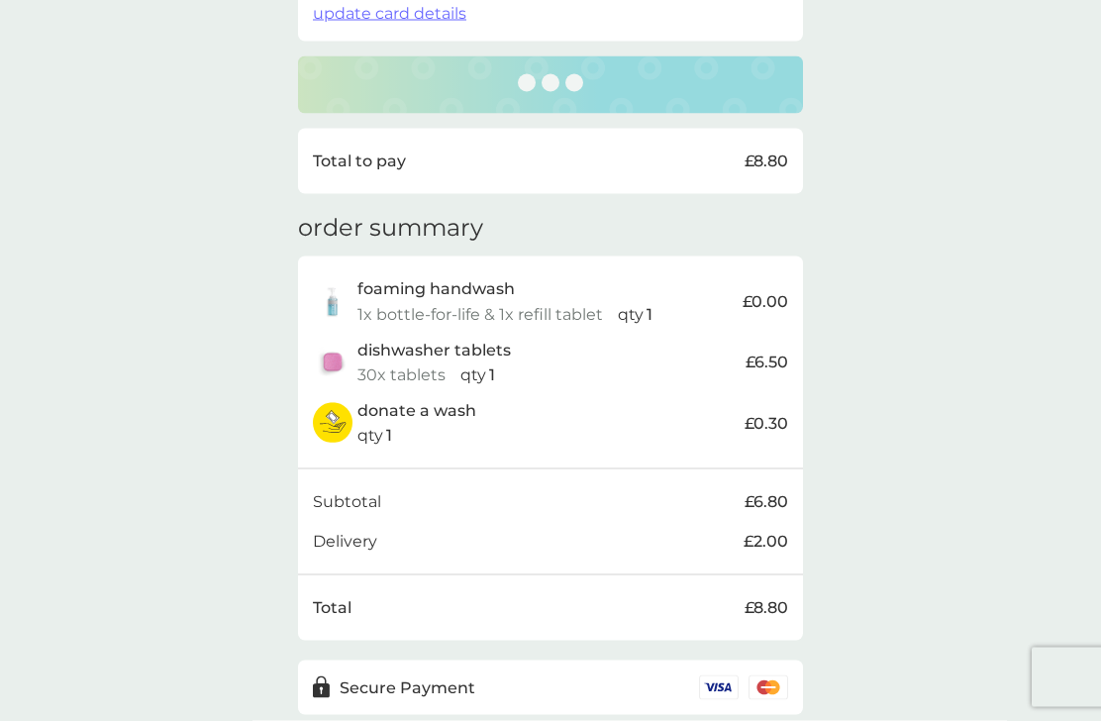
scroll to position [472, 0]
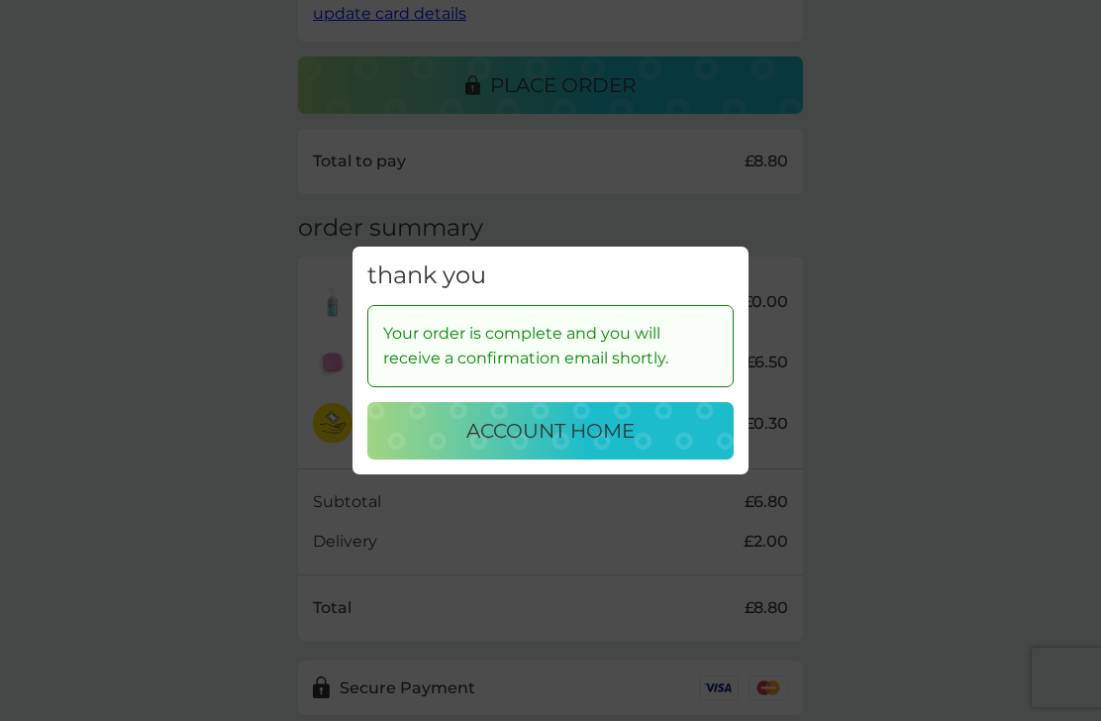
click at [566, 447] on p "account home" at bounding box center [550, 431] width 168 height 32
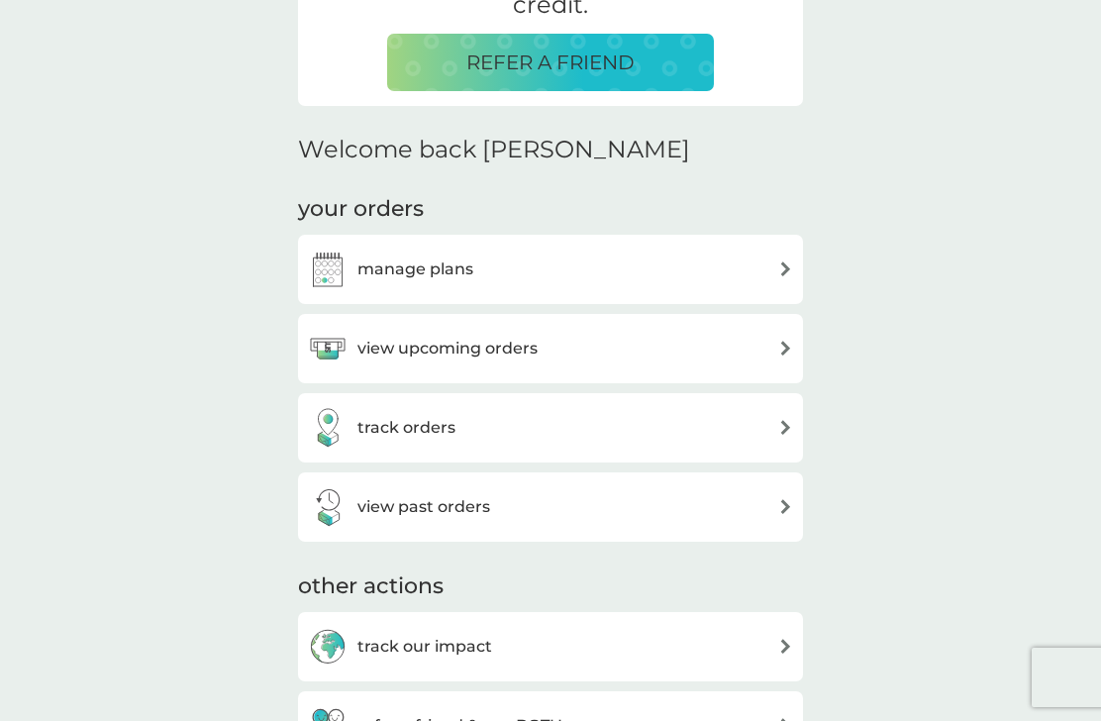
scroll to position [474, 0]
click at [312, 335] on img at bounding box center [328, 350] width 40 height 40
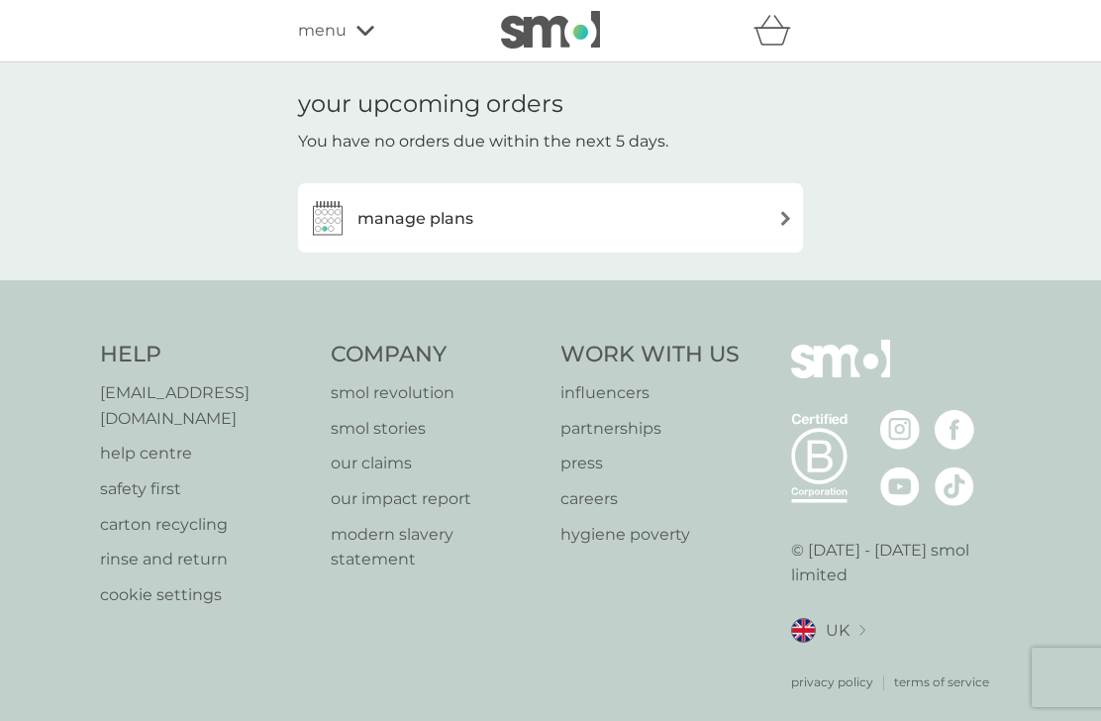
click at [780, 215] on img at bounding box center [785, 218] width 15 height 15
